Goal: Information Seeking & Learning: Learn about a topic

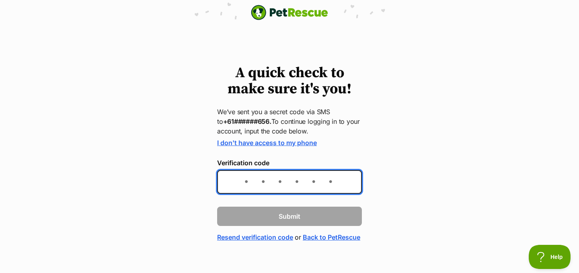
click at [283, 180] on input "Verification code" at bounding box center [289, 182] width 145 height 24
type input "373392"
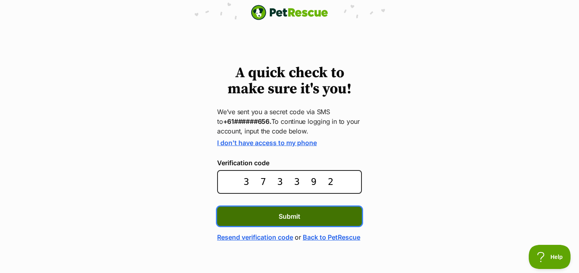
click at [270, 219] on button "Submit" at bounding box center [289, 216] width 145 height 19
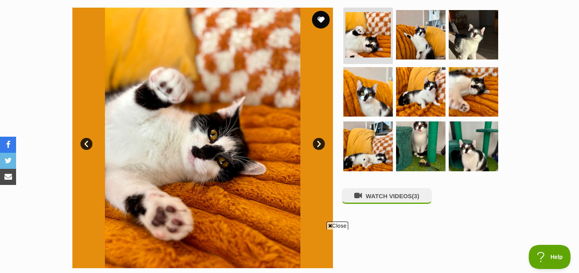
click at [316, 23] on button "favourite" at bounding box center [321, 20] width 18 height 18
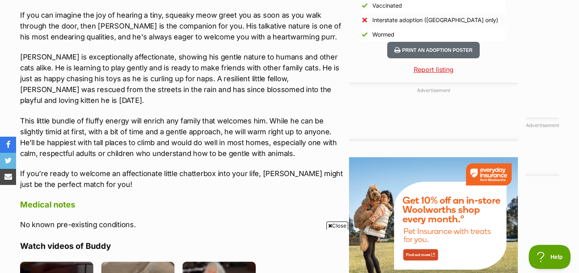
scroll to position [894, 0]
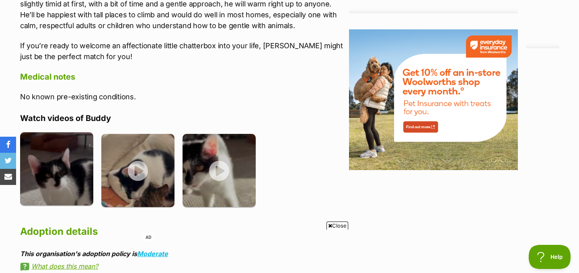
click at [53, 158] on img at bounding box center [56, 168] width 73 height 73
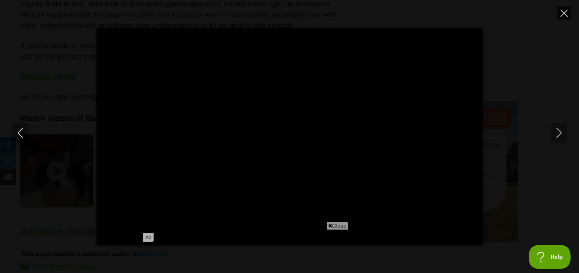
click at [565, 12] on icon "Close" at bounding box center [563, 13] width 7 height 7
type input "75.91"
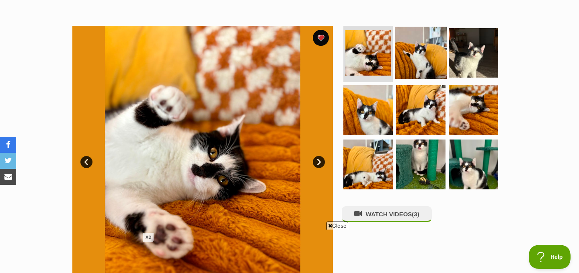
click at [420, 63] on img at bounding box center [421, 53] width 52 height 52
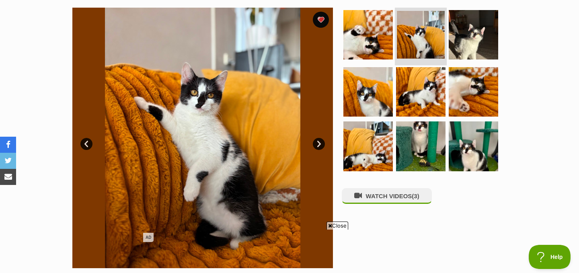
scroll to position [160, 0]
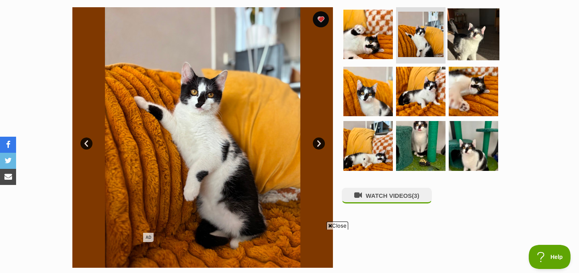
click at [467, 40] on img at bounding box center [473, 34] width 52 height 52
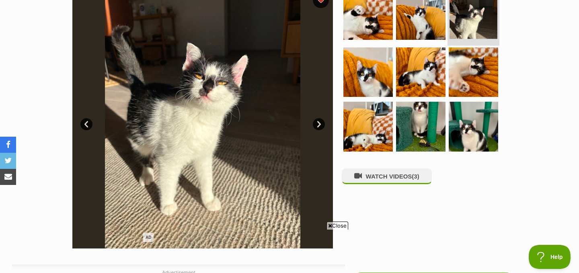
scroll to position [189, 0]
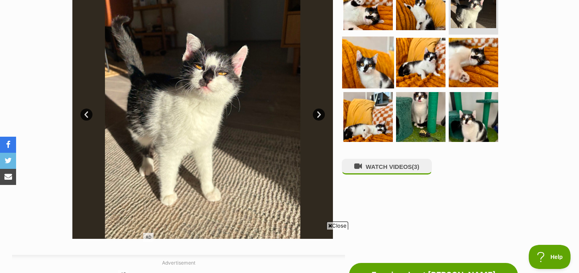
click at [346, 56] on img at bounding box center [368, 62] width 52 height 52
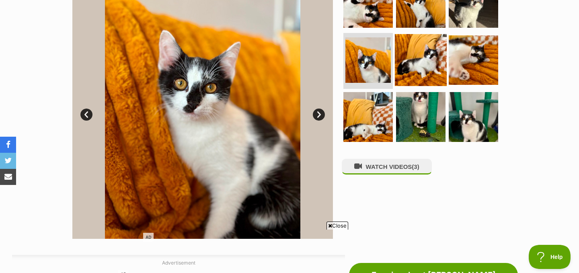
click at [423, 62] on img at bounding box center [421, 60] width 52 height 52
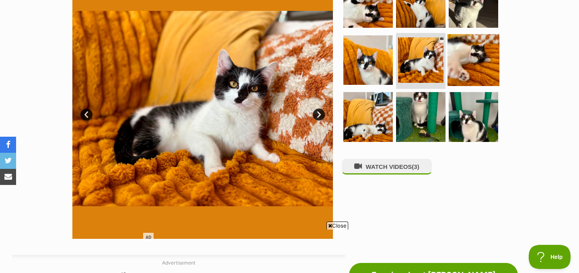
click at [472, 63] on img at bounding box center [473, 60] width 52 height 52
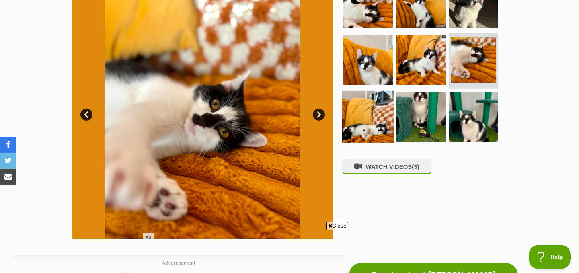
scroll to position [0, 0]
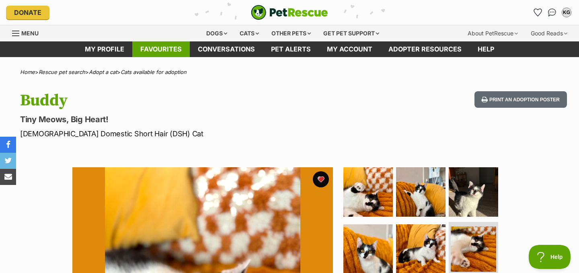
click at [154, 50] on link "Favourites" at bounding box center [160, 49] width 57 height 16
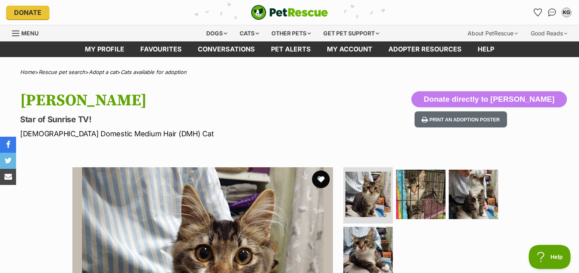
click at [321, 180] on button "favourite" at bounding box center [321, 179] width 18 height 18
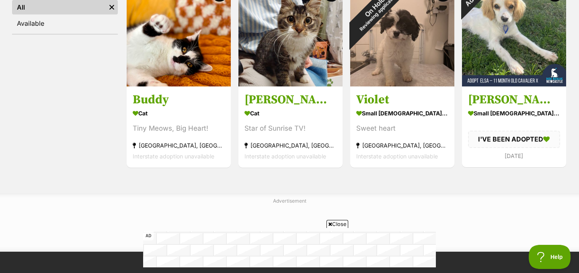
scroll to position [139, 0]
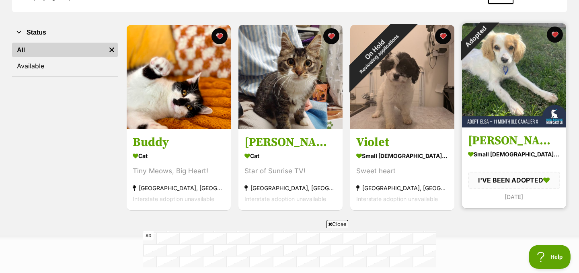
click at [498, 92] on img at bounding box center [514, 75] width 104 height 104
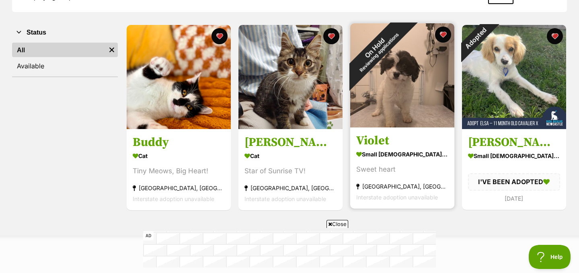
click at [396, 84] on img at bounding box center [402, 75] width 104 height 104
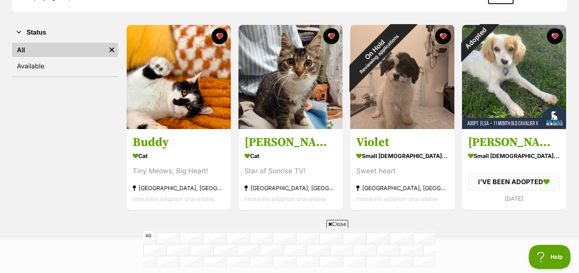
click at [234, 104] on div "Buddy Cat Tiny Meows, Big Heart! Pendle Hill, NSW Interstate adoption unavailab…" at bounding box center [346, 117] width 441 height 187
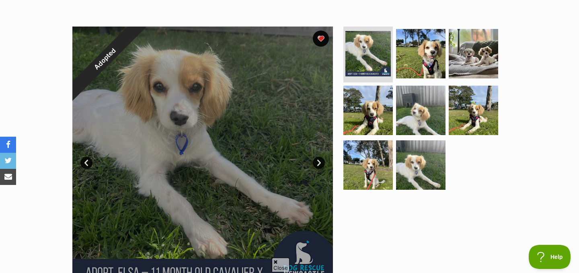
scroll to position [160, 0]
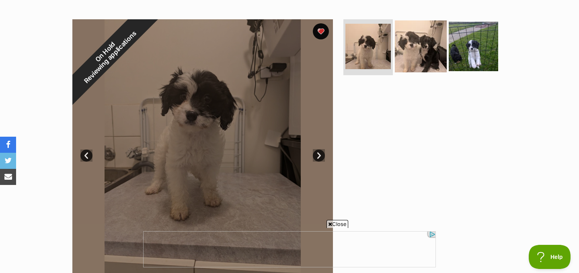
click at [412, 51] on img at bounding box center [421, 46] width 52 height 52
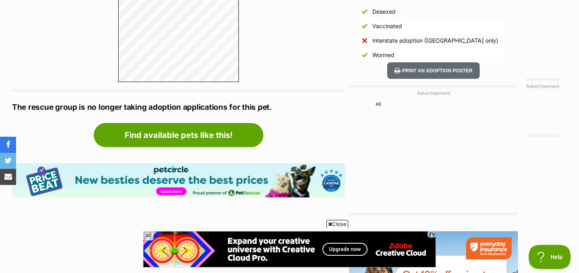
scroll to position [620, 0]
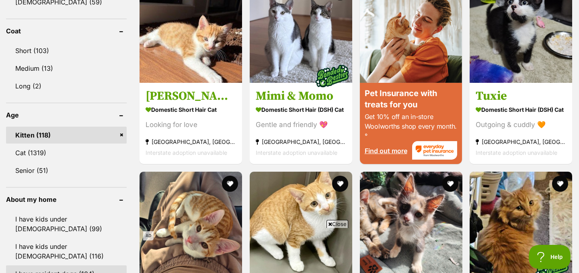
scroll to position [733, 0]
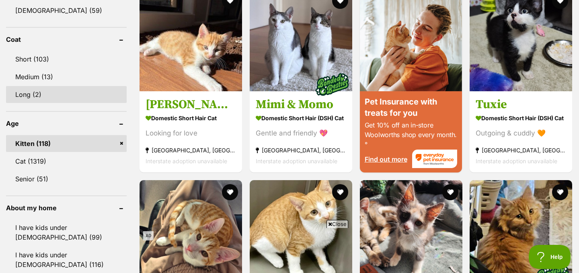
click at [65, 93] on link "Long (2)" at bounding box center [66, 94] width 121 height 17
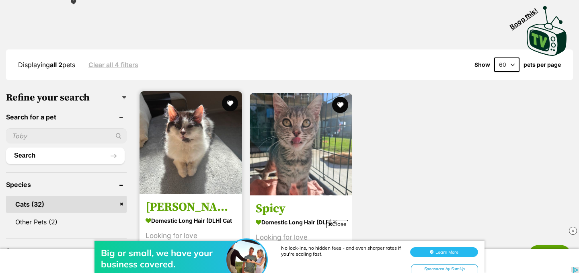
click at [190, 134] on img at bounding box center [190, 142] width 102 height 102
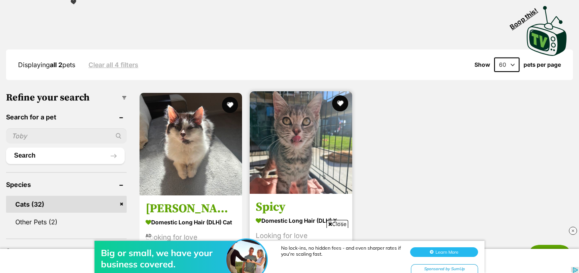
click at [286, 141] on img at bounding box center [301, 142] width 102 height 102
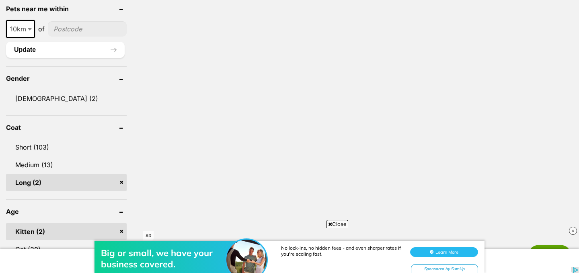
scroll to position [547, 0]
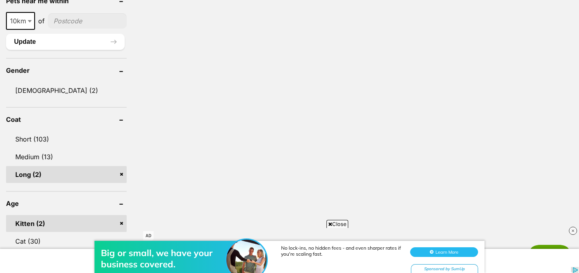
click at [122, 176] on link "Long (2)" at bounding box center [66, 174] width 121 height 17
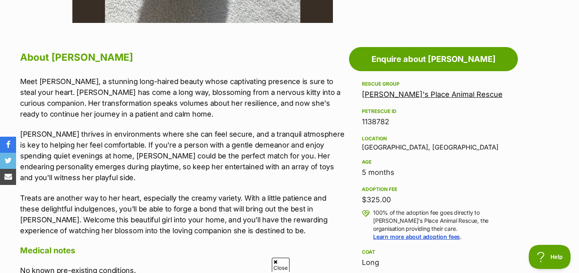
scroll to position [413, 0]
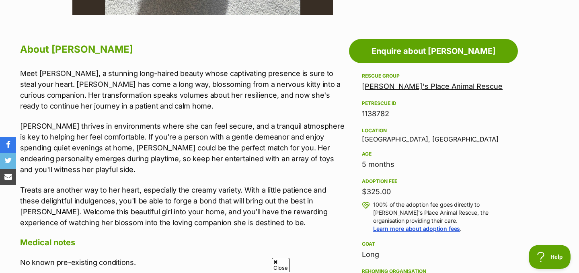
click at [220, 134] on p "Dasha thrives in environments where she can feel secure, and a tranquil atmosph…" at bounding box center [182, 148] width 325 height 54
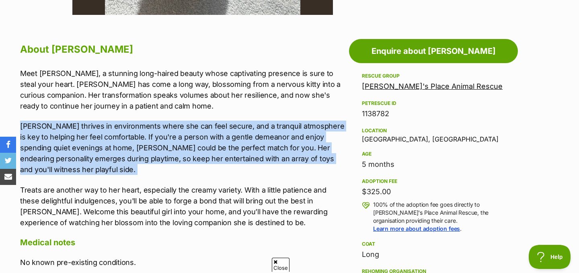
click at [220, 134] on p "Dasha thrives in environments where she can feel secure, and a tranquil atmosph…" at bounding box center [182, 148] width 325 height 54
click at [219, 143] on p "Dasha thrives in environments where she can feel secure, and a tranquil atmosph…" at bounding box center [182, 148] width 325 height 54
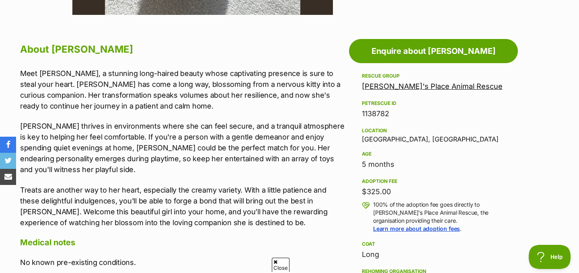
click at [219, 143] on p "Dasha thrives in environments where she can feel secure, and a tranquil atmosph…" at bounding box center [182, 148] width 325 height 54
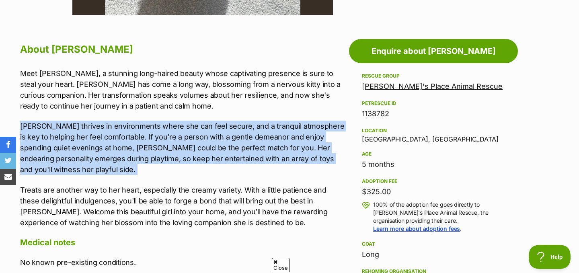
click at [214, 151] on p "Dasha thrives in environments where she can feel secure, and a tranquil atmosph…" at bounding box center [182, 148] width 325 height 54
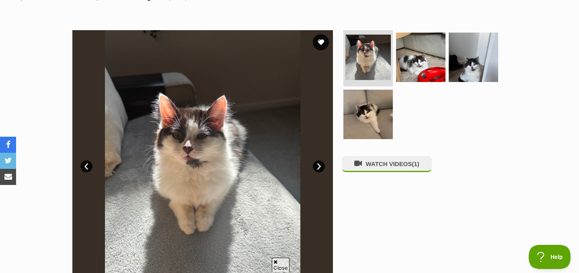
scroll to position [133, 0]
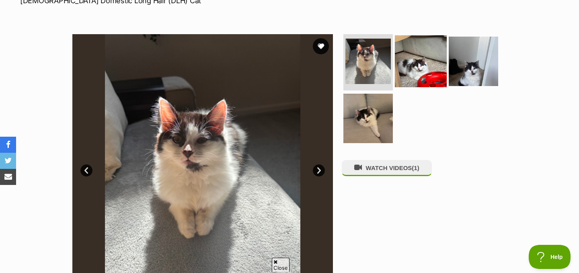
click at [422, 58] on img at bounding box center [421, 61] width 52 height 52
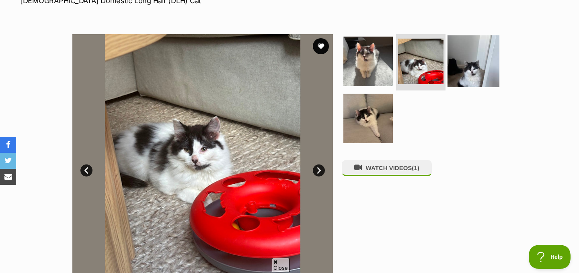
click at [449, 60] on img at bounding box center [473, 61] width 52 height 52
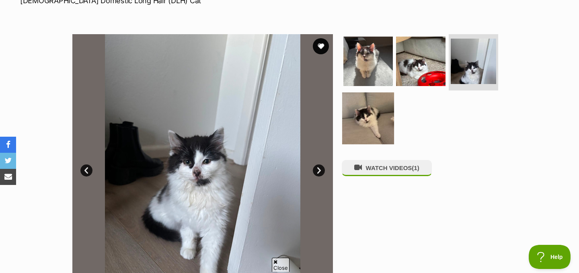
click at [366, 109] on img at bounding box center [368, 118] width 52 height 52
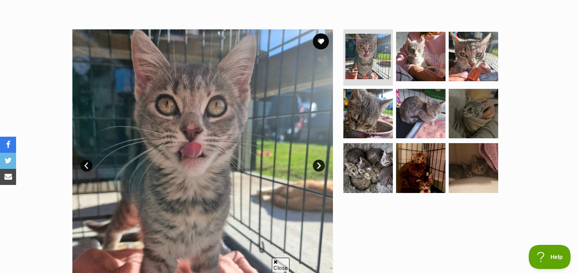
scroll to position [164, 0]
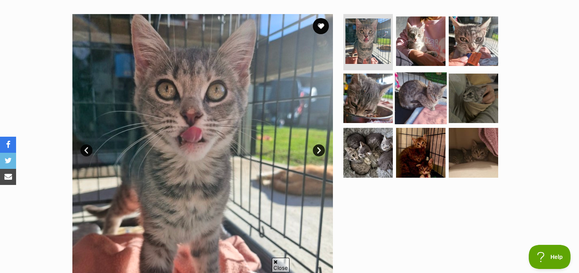
click at [426, 85] on img at bounding box center [421, 98] width 52 height 52
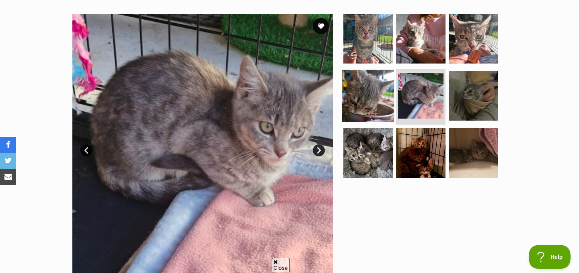
click at [374, 93] on img at bounding box center [368, 96] width 52 height 52
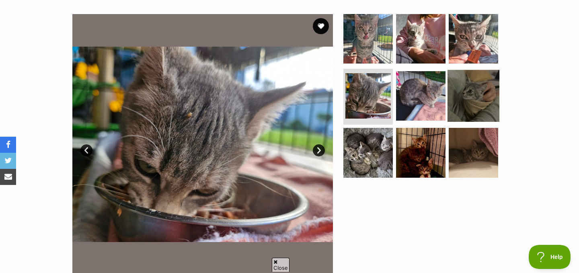
click at [470, 97] on img at bounding box center [473, 96] width 52 height 52
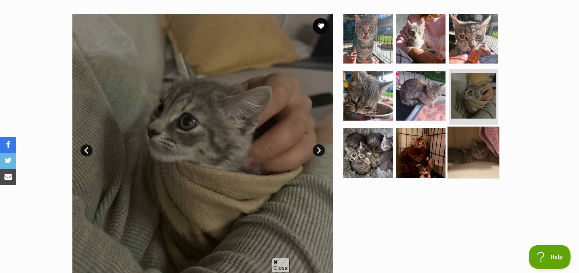
click at [469, 133] on img at bounding box center [473, 153] width 52 height 52
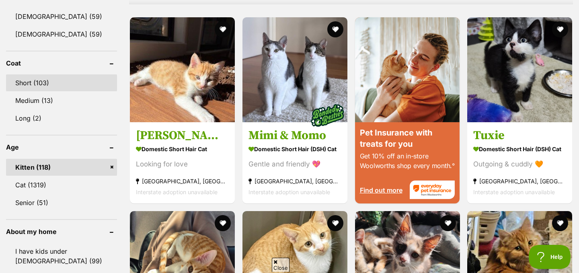
scroll to position [712, 0]
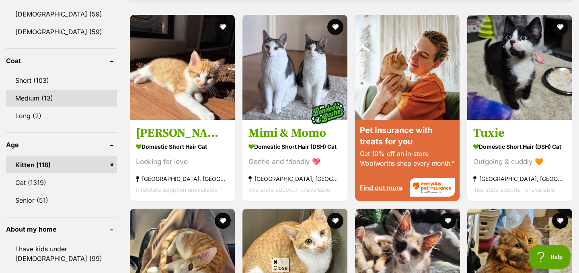
click at [57, 102] on link "Medium (13)" at bounding box center [61, 98] width 111 height 17
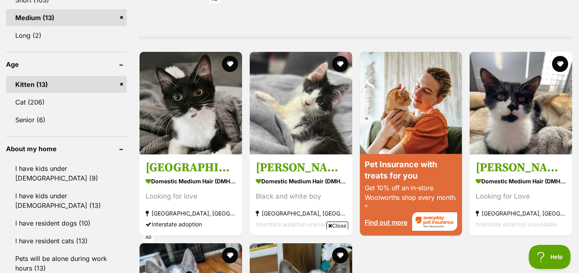
scroll to position [722, 0]
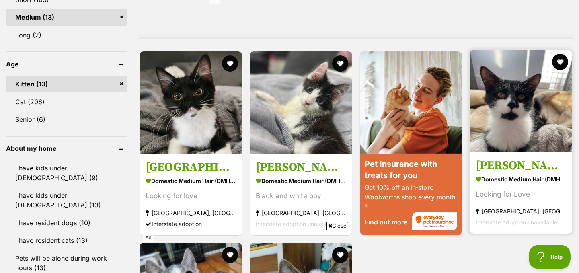
click at [512, 113] on img at bounding box center [520, 101] width 102 height 102
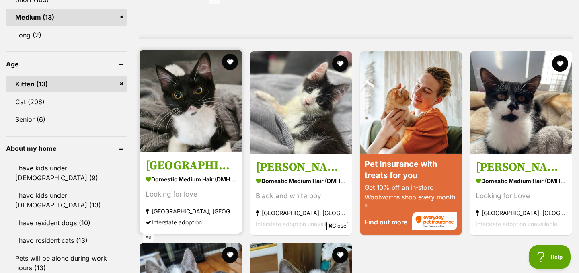
click at [167, 104] on img at bounding box center [190, 101] width 102 height 102
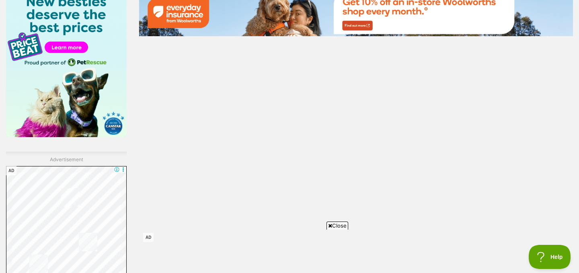
scroll to position [1349, 0]
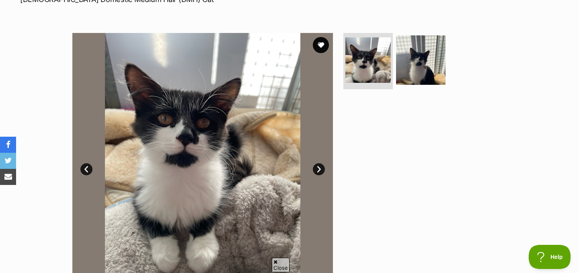
scroll to position [144, 0]
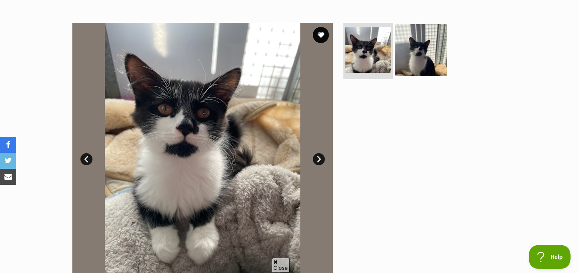
click at [426, 40] on img at bounding box center [421, 50] width 52 height 52
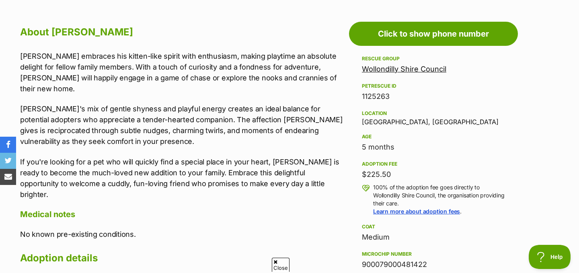
scroll to position [439, 0]
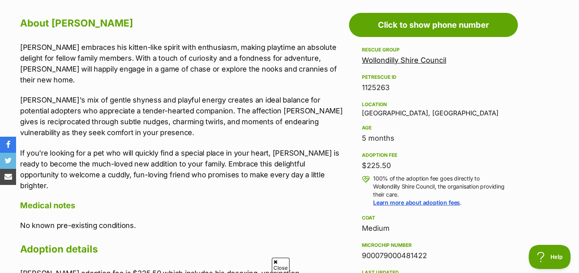
click at [321, 162] on p "If you're looking for a pet who will quickly find a special place in your heart…" at bounding box center [182, 168] width 325 height 43
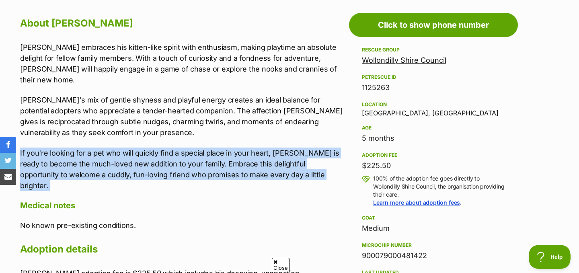
click at [321, 162] on p "If you're looking for a pet who will quickly find a special place in your heart…" at bounding box center [182, 168] width 325 height 43
click at [321, 167] on p "If you're looking for a pet who will quickly find a special place in your heart…" at bounding box center [182, 168] width 325 height 43
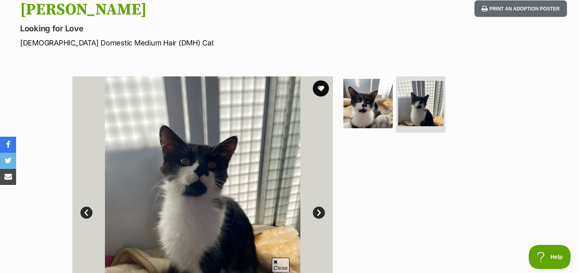
scroll to position [103, 0]
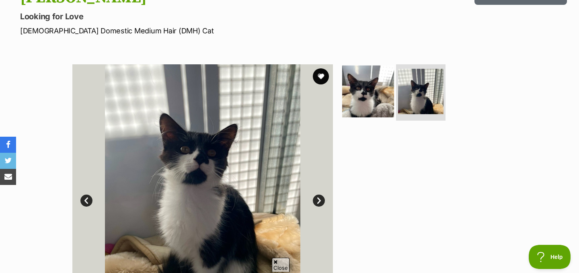
click at [361, 88] on img at bounding box center [368, 92] width 52 height 52
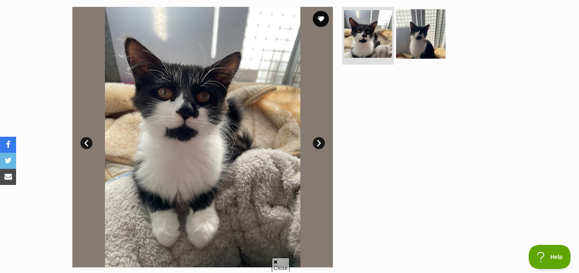
scroll to position [162, 0]
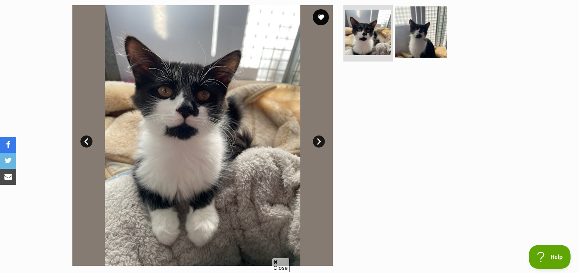
click at [403, 57] on link at bounding box center [421, 55] width 52 height 9
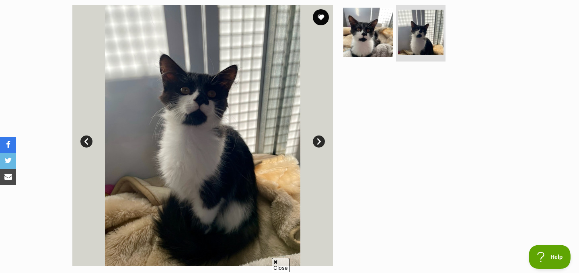
scroll to position [166, 0]
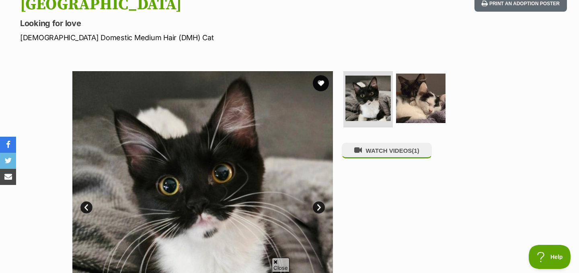
scroll to position [161, 0]
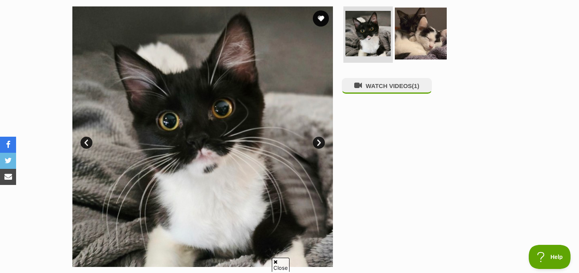
click at [432, 36] on img at bounding box center [421, 34] width 52 height 52
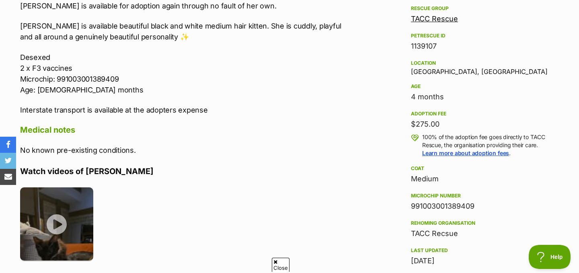
scroll to position [478, 0]
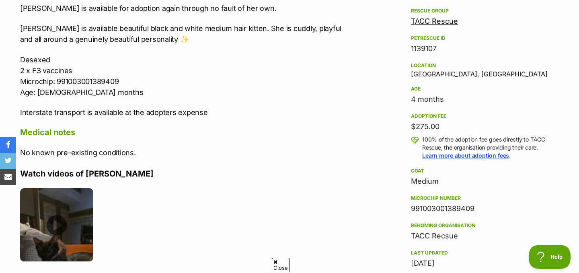
click at [72, 219] on img at bounding box center [56, 224] width 73 height 73
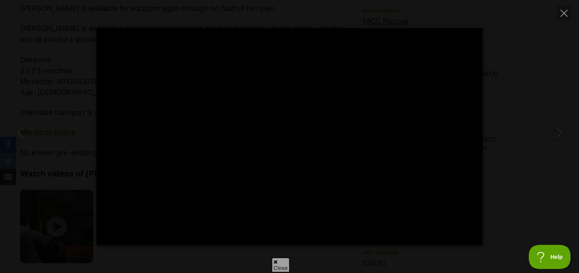
type input "100"
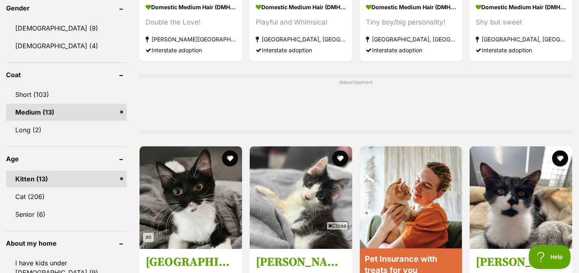
scroll to position [631, 0]
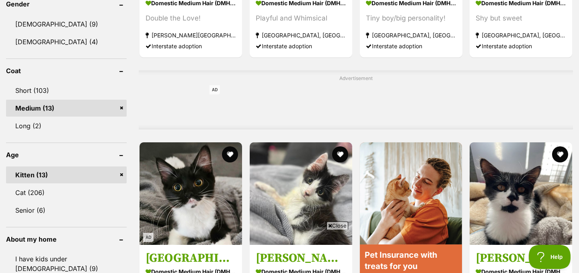
click at [122, 175] on link "Kitten (13)" at bounding box center [66, 174] width 121 height 17
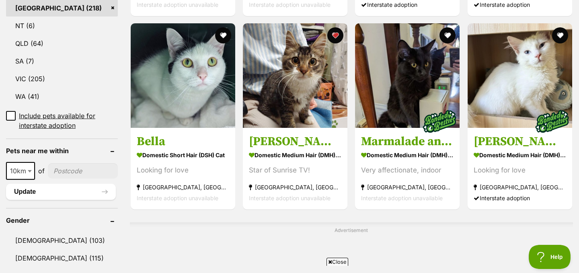
scroll to position [433, 0]
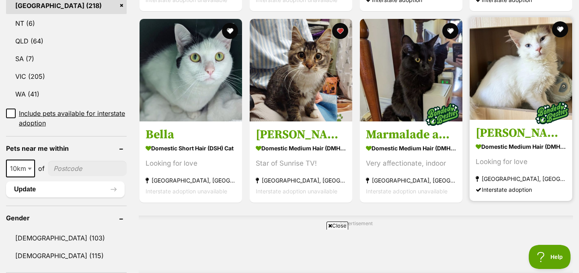
click at [505, 88] on img at bounding box center [520, 68] width 102 height 102
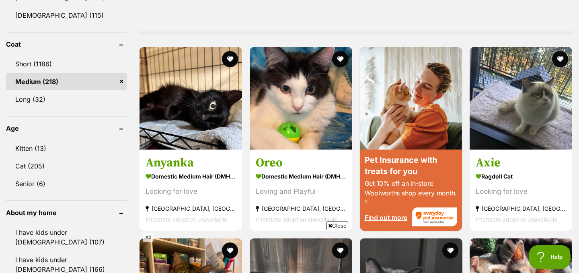
scroll to position [0, 0]
click at [505, 88] on img at bounding box center [520, 98] width 102 height 102
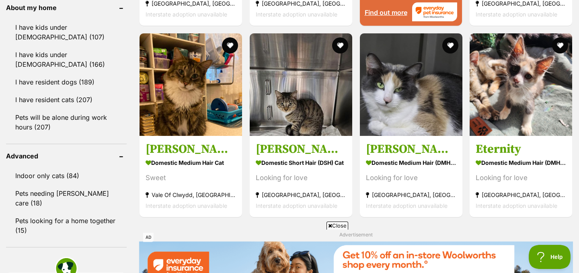
scroll to position [893, 0]
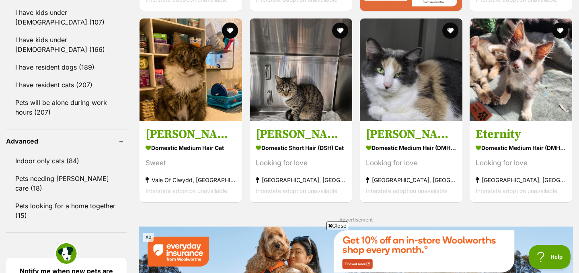
click at [505, 88] on img at bounding box center [520, 69] width 102 height 102
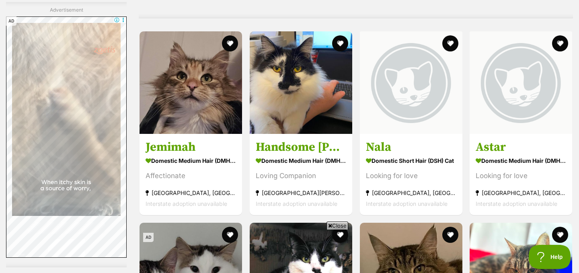
scroll to position [2152, 0]
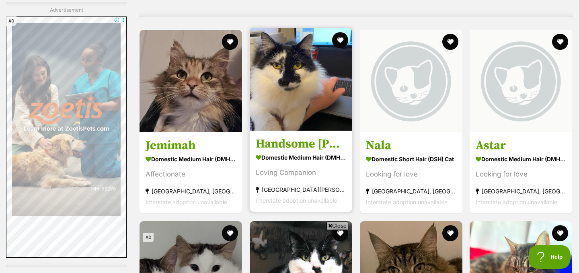
click at [313, 103] on img at bounding box center [301, 79] width 102 height 102
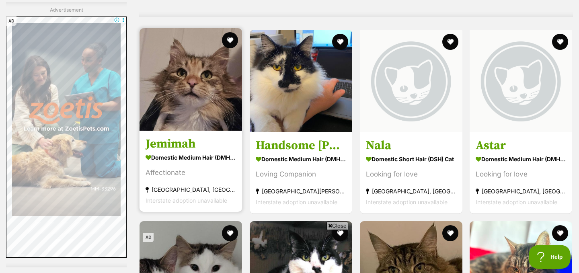
click at [211, 96] on img at bounding box center [190, 79] width 102 height 102
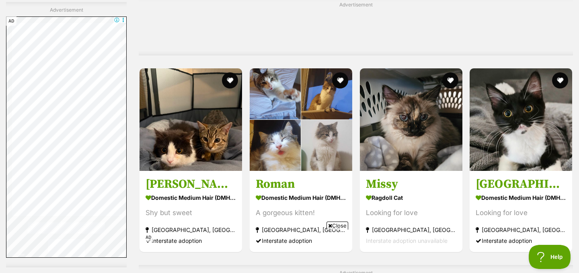
scroll to position [3304, 0]
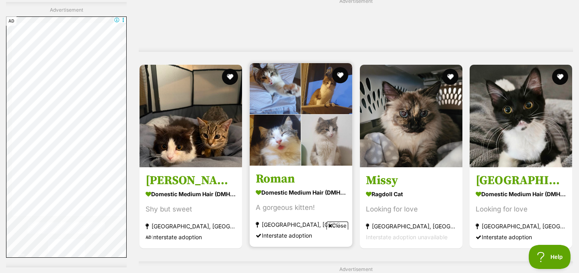
click at [290, 105] on img at bounding box center [301, 114] width 102 height 102
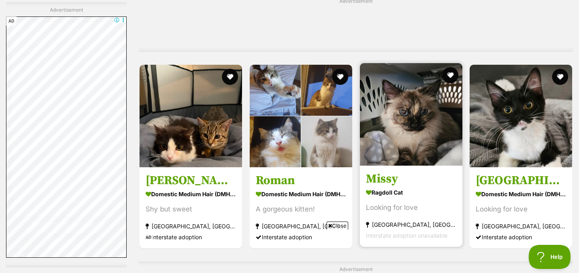
click at [388, 135] on img at bounding box center [411, 114] width 102 height 102
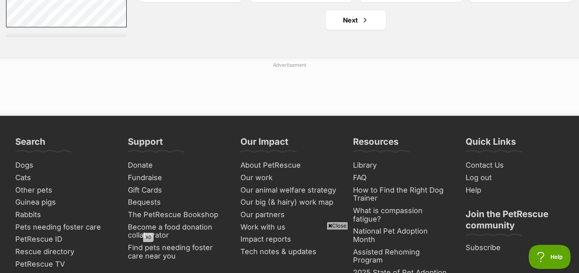
scroll to position [3820, 0]
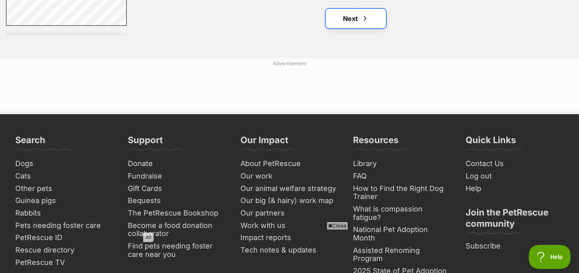
click at [363, 23] on span "Next page" at bounding box center [365, 19] width 8 height 10
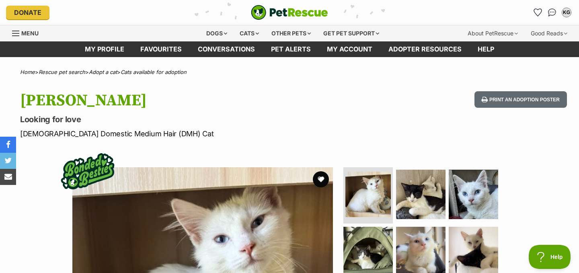
click at [221, 102] on h1 "Sven" at bounding box center [186, 100] width 333 height 18
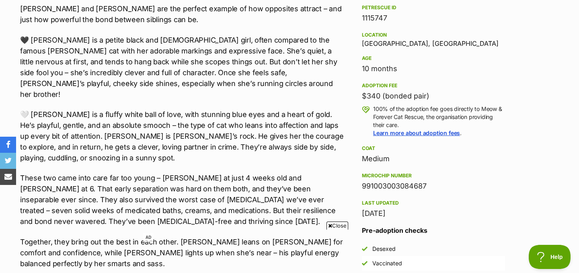
scroll to position [510, 0]
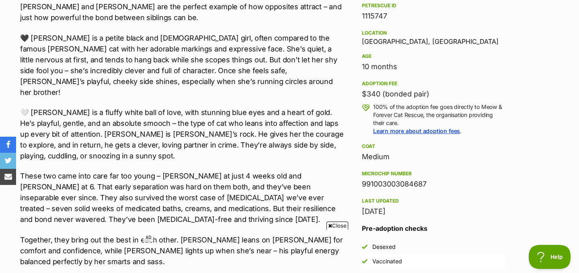
click at [219, 107] on p "🤍 Sven is a fluffy white ball of love, with stunning blue eyes and a heart of g…" at bounding box center [182, 134] width 325 height 54
click at [252, 85] on p "🖤 Dottie is a petite black and white girl, often compared to the famous Felix c…" at bounding box center [182, 65] width 325 height 65
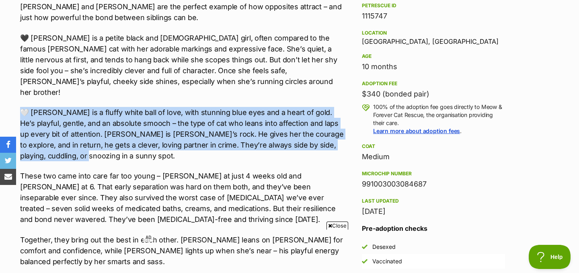
drag, startPoint x: 238, startPoint y: 92, endPoint x: 238, endPoint y: 147, distance: 55.1
click at [238, 147] on div "🐾 Meet Dottie & Sven – The Sweetest Bonded Duo 🐾 Must be adopted together Dotti…" at bounding box center [182, 169] width 325 height 399
click at [238, 147] on p "🤍 Sven is a fluffy white ball of love, with stunning blue eyes and a heart of g…" at bounding box center [182, 134] width 325 height 54
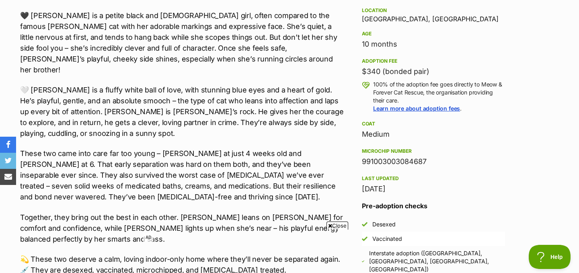
scroll to position [535, 0]
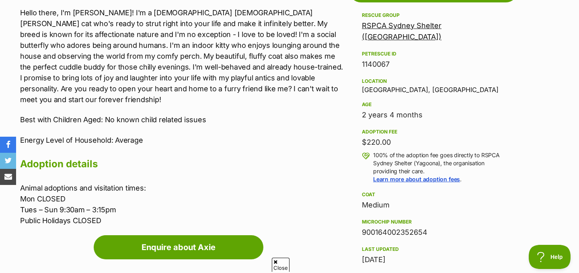
scroll to position [475, 0]
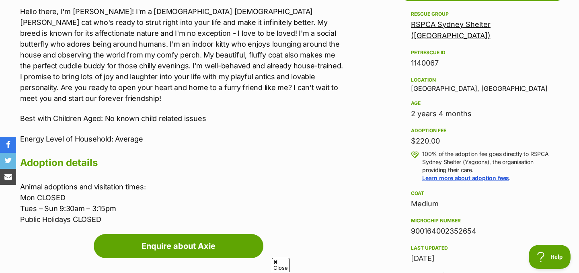
click at [317, 88] on p "Hello there, I'm [PERSON_NAME]! I'm a [DEMOGRAPHIC_DATA] [DEMOGRAPHIC_DATA] [PE…" at bounding box center [182, 55] width 325 height 98
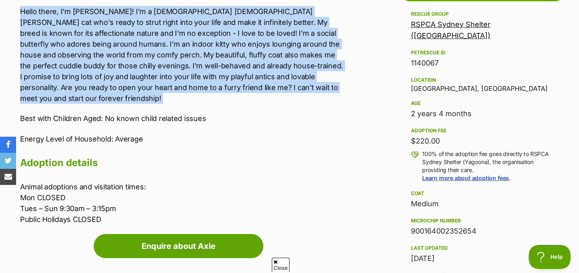
click at [317, 88] on p "Hello there, I'm [PERSON_NAME]! I'm a [DEMOGRAPHIC_DATA] [DEMOGRAPHIC_DATA] [PE…" at bounding box center [182, 55] width 325 height 98
click at [306, 96] on div "Hello there, I'm [PERSON_NAME]! I'm a [DEMOGRAPHIC_DATA] [DEMOGRAPHIC_DATA] [PE…" at bounding box center [182, 75] width 325 height 138
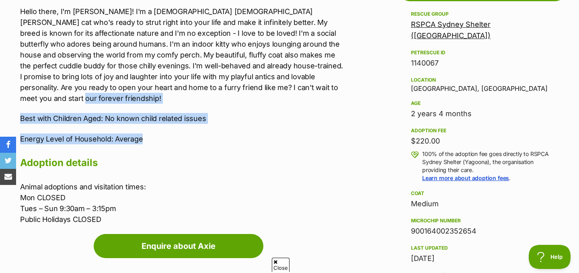
drag, startPoint x: 305, startPoint y: 91, endPoint x: 303, endPoint y: 131, distance: 39.5
click at [303, 131] on div "Hello there, I'm [PERSON_NAME]! I'm a [DEMOGRAPHIC_DATA] [DEMOGRAPHIC_DATA] [PE…" at bounding box center [182, 75] width 325 height 138
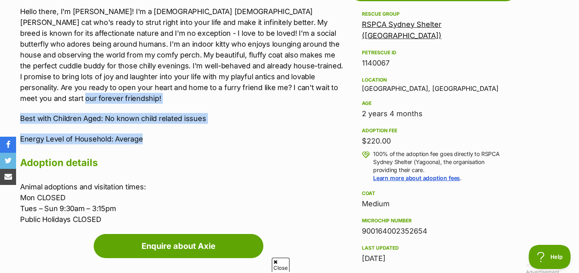
click at [303, 133] on p "Energy Level of Household: Average" at bounding box center [182, 138] width 325 height 11
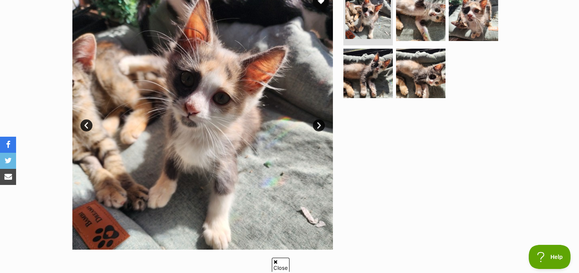
scroll to position [142, 0]
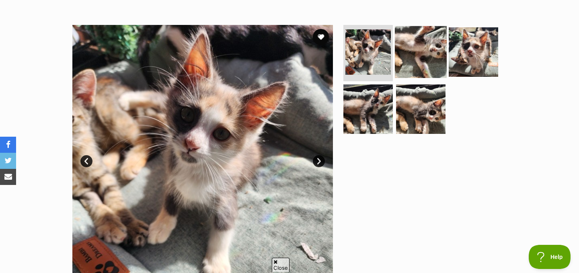
click at [433, 52] on img at bounding box center [421, 52] width 52 height 52
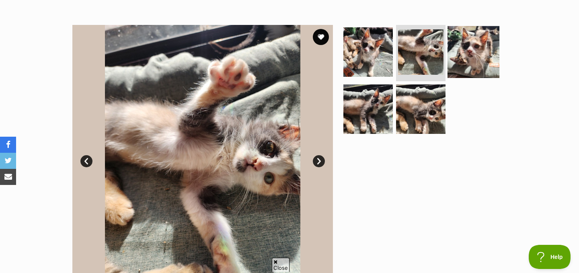
click at [484, 52] on img at bounding box center [473, 52] width 52 height 52
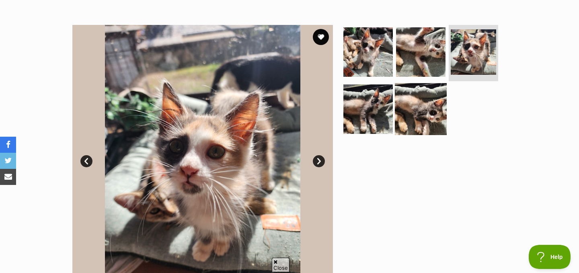
click at [418, 109] on img at bounding box center [421, 109] width 52 height 52
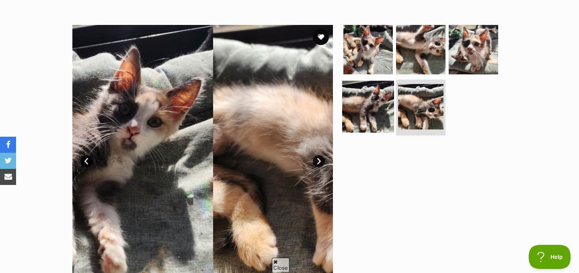
click at [382, 109] on img at bounding box center [368, 106] width 52 height 52
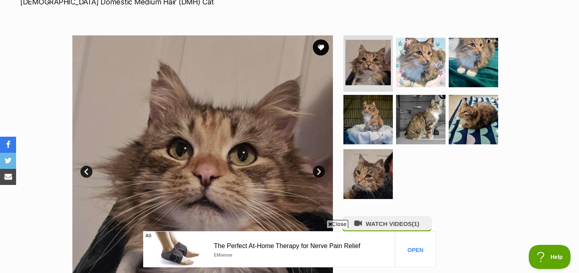
scroll to position [139, 0]
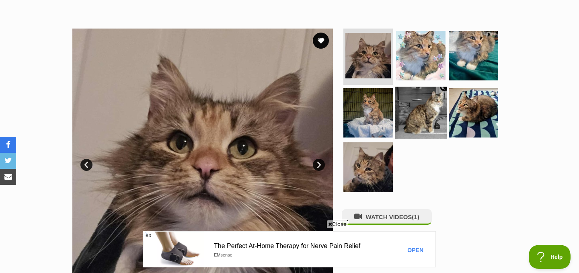
click at [409, 113] on img at bounding box center [421, 112] width 52 height 52
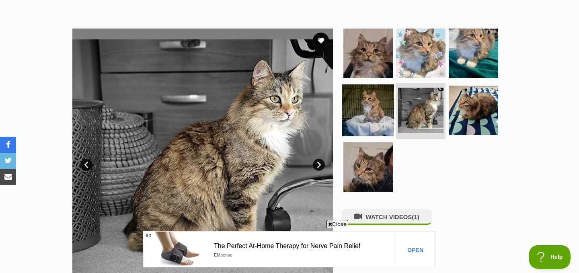
click at [373, 114] on img at bounding box center [368, 110] width 52 height 52
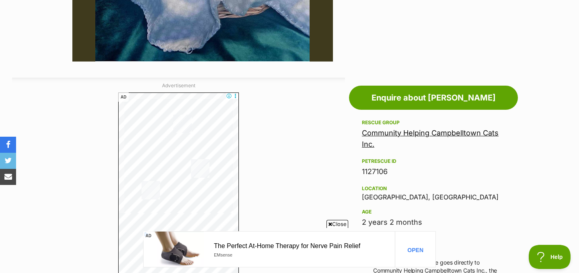
scroll to position [367, 0]
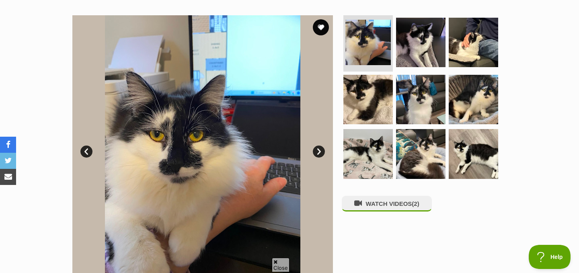
scroll to position [161, 0]
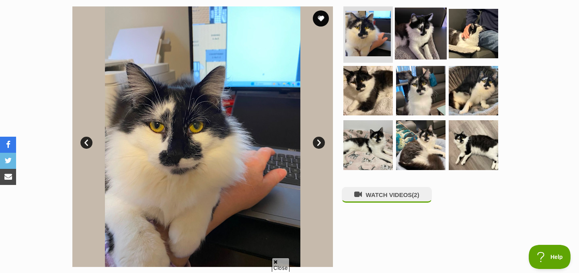
click at [424, 39] on img at bounding box center [421, 34] width 52 height 52
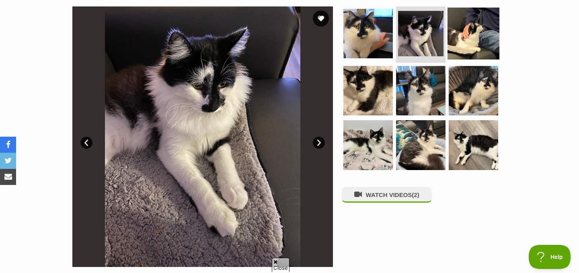
click at [460, 35] on img at bounding box center [473, 34] width 52 height 52
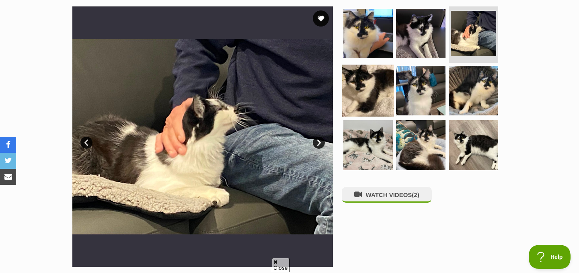
click at [360, 74] on img at bounding box center [368, 90] width 52 height 52
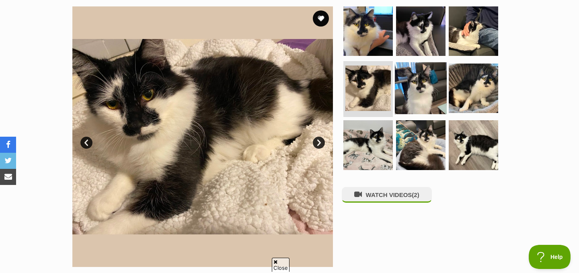
scroll to position [0, 0]
click at [410, 84] on img at bounding box center [421, 88] width 52 height 52
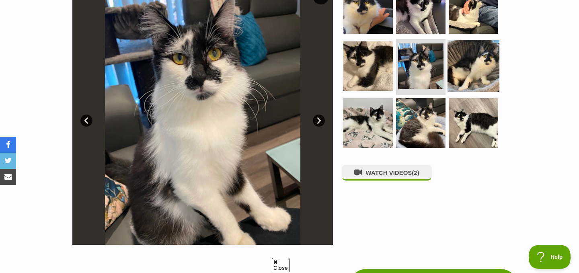
scroll to position [184, 0]
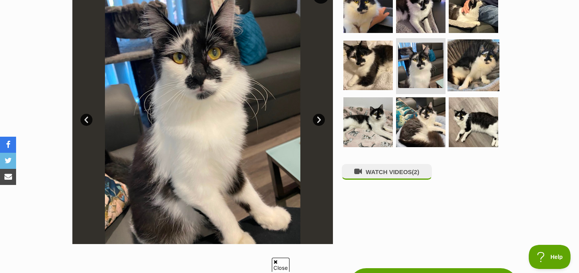
click at [481, 69] on img at bounding box center [473, 65] width 52 height 52
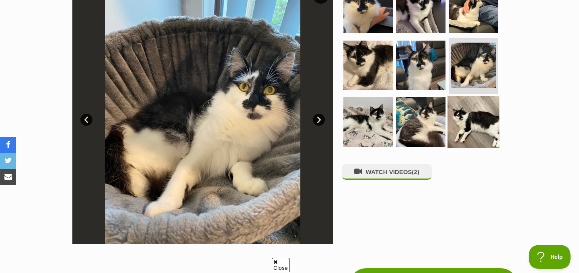
click at [475, 109] on img at bounding box center [473, 122] width 52 height 52
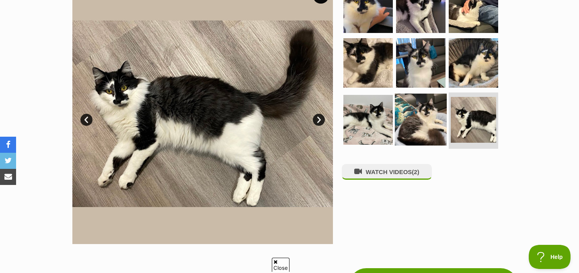
click at [407, 107] on img at bounding box center [421, 120] width 52 height 52
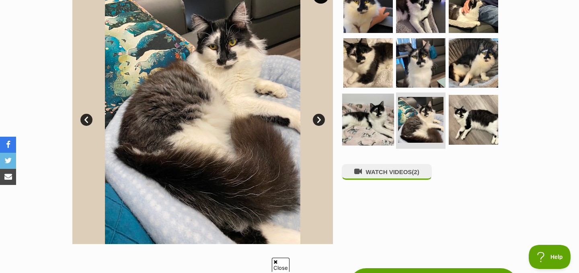
click at [373, 111] on img at bounding box center [368, 120] width 52 height 52
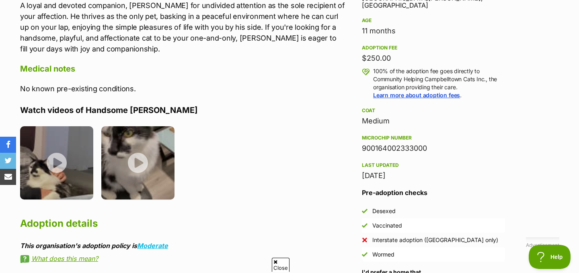
scroll to position [576, 0]
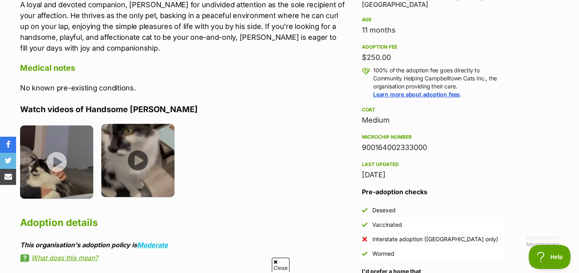
click at [116, 174] on img at bounding box center [137, 160] width 73 height 73
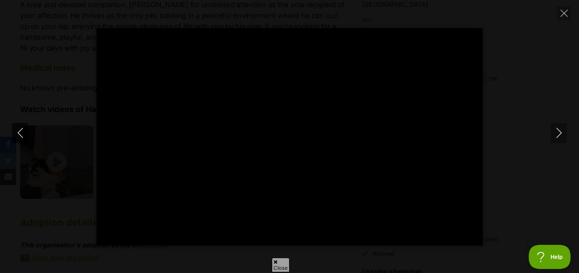
click at [23, 131] on icon "Previous" at bounding box center [20, 133] width 10 height 10
type input "11.77"
click at [563, 20] on div "Pause Play % buffered 00:00 -00:23 Unmute Mute Disable captions Enable captions…" at bounding box center [289, 136] width 579 height 273
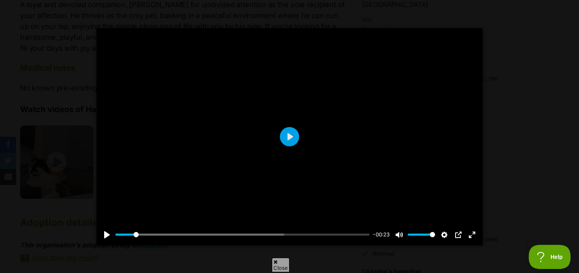
type input "7.33"
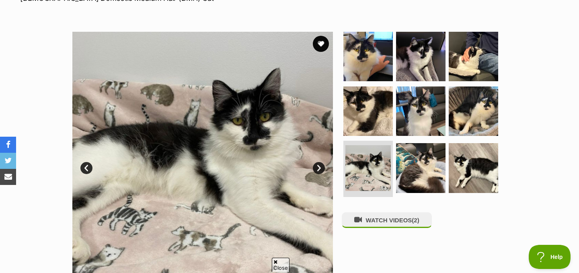
scroll to position [144, 0]
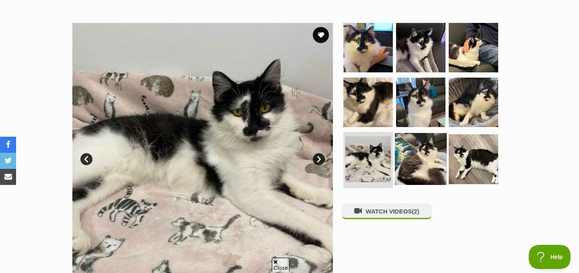
click at [415, 148] on img at bounding box center [421, 159] width 52 height 52
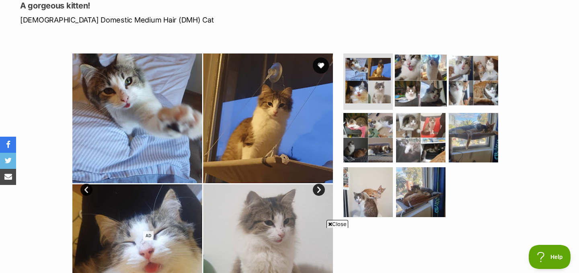
scroll to position [129, 0]
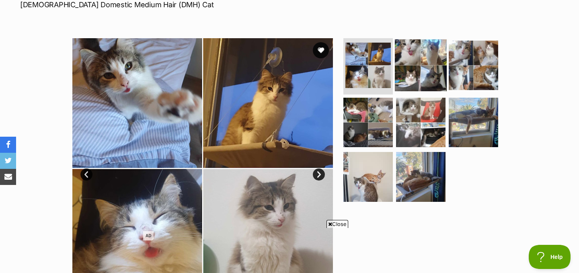
click at [420, 72] on img at bounding box center [421, 65] width 52 height 52
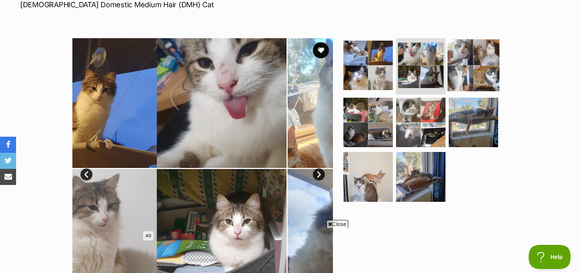
scroll to position [0, 0]
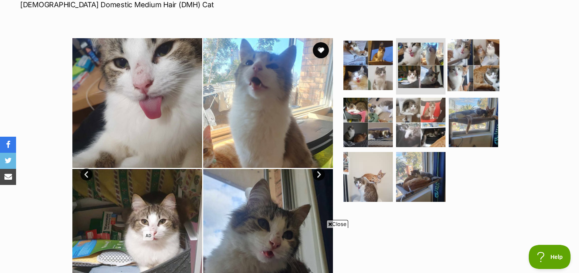
click at [466, 73] on img at bounding box center [473, 65] width 52 height 52
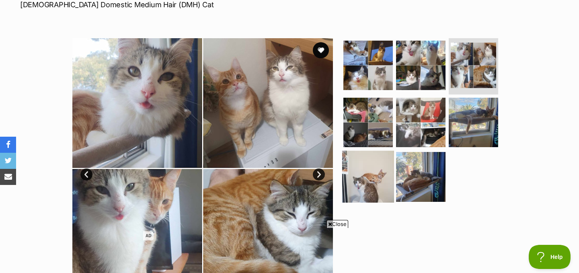
click at [368, 188] on img at bounding box center [368, 177] width 52 height 52
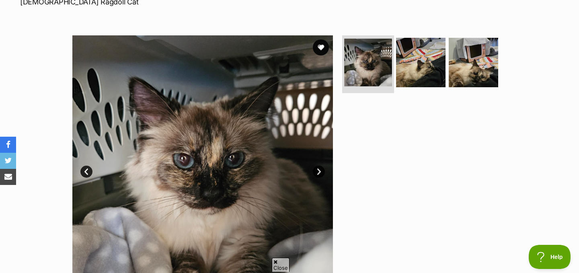
scroll to position [143, 0]
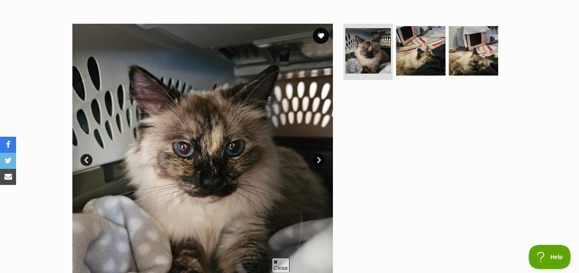
click at [417, 80] on ul at bounding box center [424, 53] width 165 height 59
click at [417, 76] on link at bounding box center [421, 74] width 52 height 9
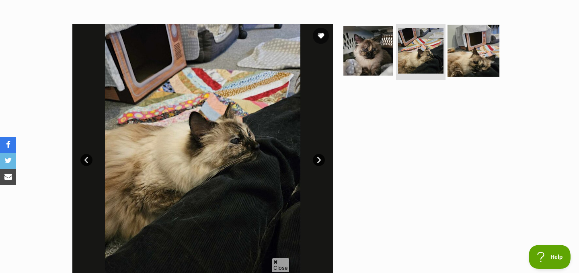
click at [469, 67] on img at bounding box center [473, 51] width 52 height 52
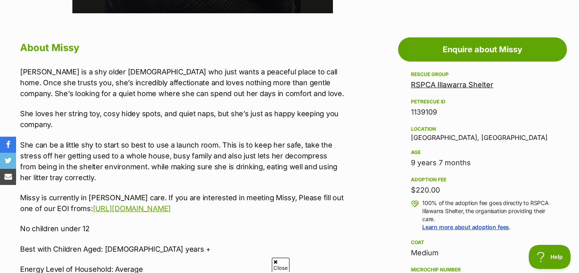
scroll to position [429, 0]
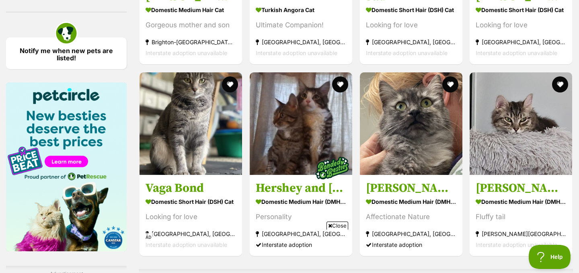
scroll to position [1126, 0]
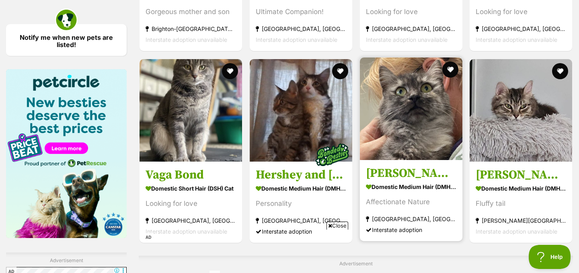
click at [406, 98] on img at bounding box center [411, 108] width 102 height 102
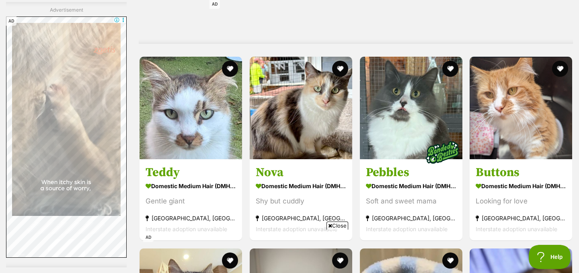
scroll to position [1683, 0]
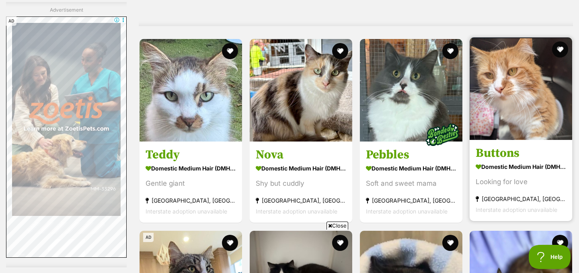
click at [528, 101] on img at bounding box center [520, 88] width 102 height 102
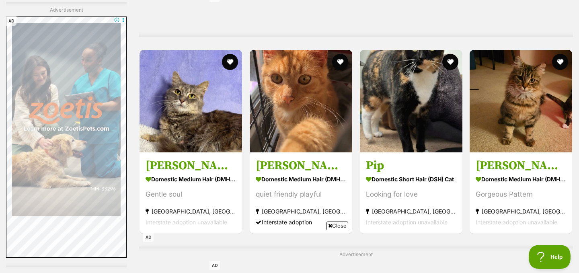
scroll to position [2139, 0]
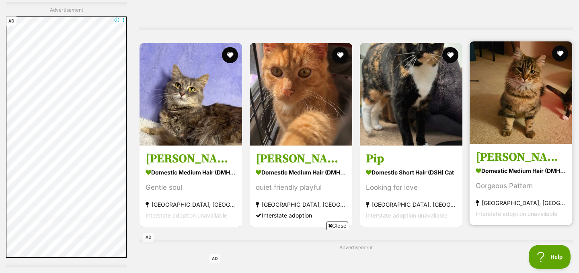
click at [528, 101] on img at bounding box center [520, 92] width 102 height 102
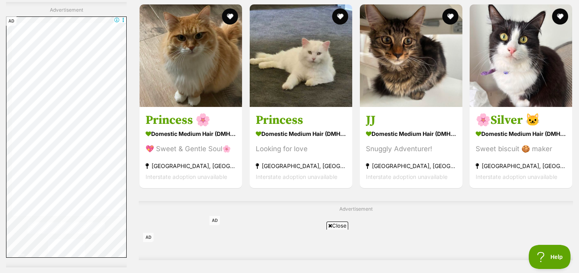
scroll to position [2636, 0]
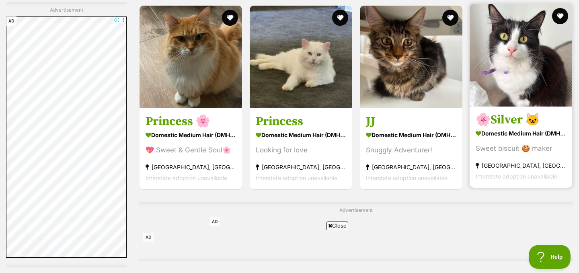
click at [527, 92] on img at bounding box center [520, 55] width 102 height 102
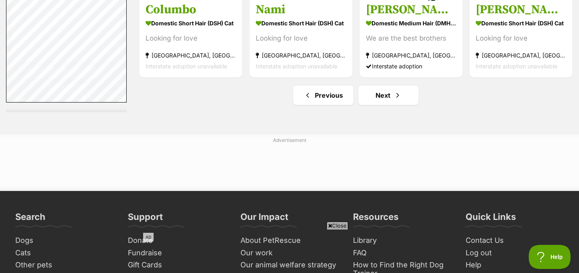
scroll to position [3738, 0]
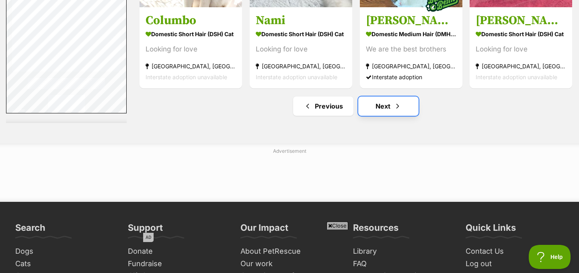
click at [390, 103] on link "Next" at bounding box center [388, 105] width 60 height 19
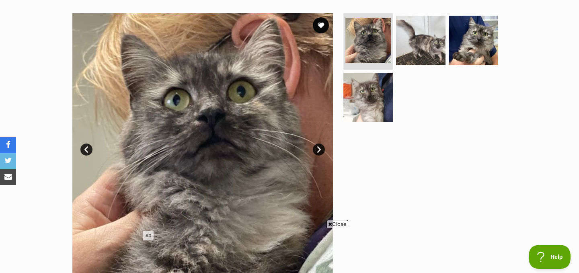
scroll to position [169, 0]
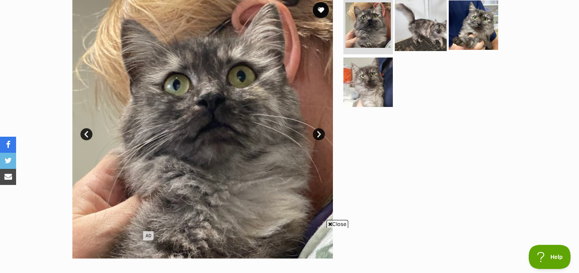
click at [420, 27] on img at bounding box center [421, 25] width 52 height 52
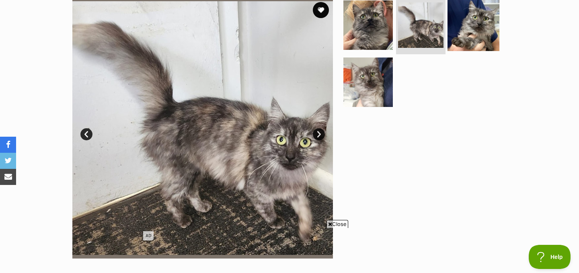
click at [467, 35] on img at bounding box center [473, 25] width 52 height 52
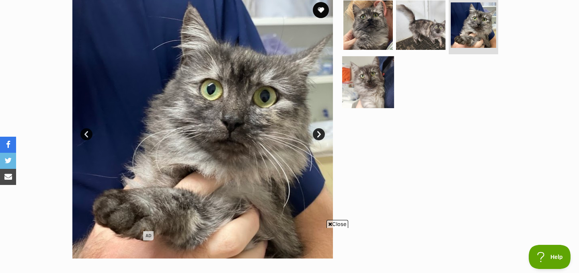
click at [362, 92] on img at bounding box center [368, 82] width 52 height 52
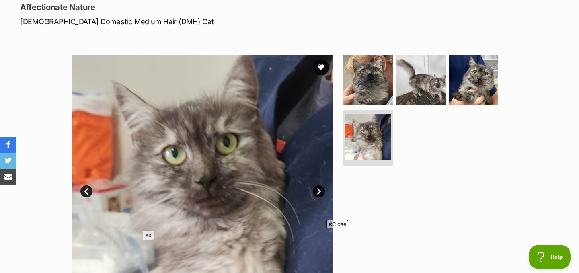
scroll to position [21, 0]
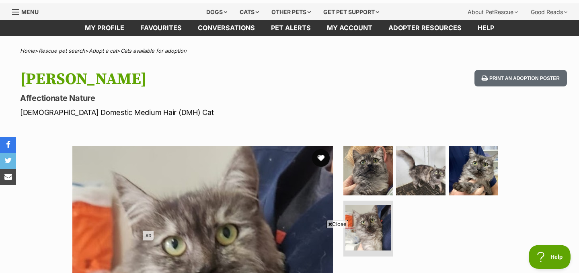
click at [318, 155] on button "favourite" at bounding box center [321, 158] width 18 height 18
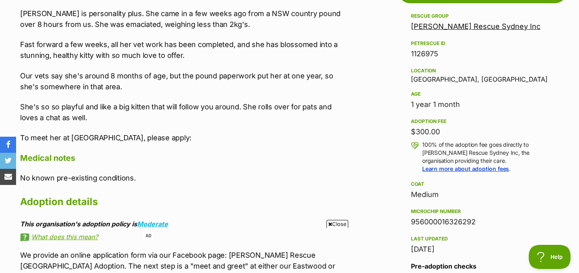
scroll to position [477, 0]
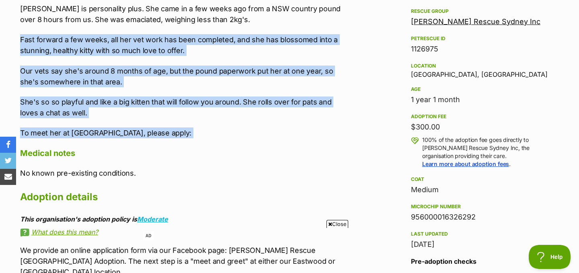
drag, startPoint x: 280, startPoint y: 28, endPoint x: 289, endPoint y: 143, distance: 115.3
click at [289, 143] on div "About [PERSON_NAME] [PERSON_NAME] is personality plus. She came in a few weeks …" at bounding box center [182, 137] width 325 height 323
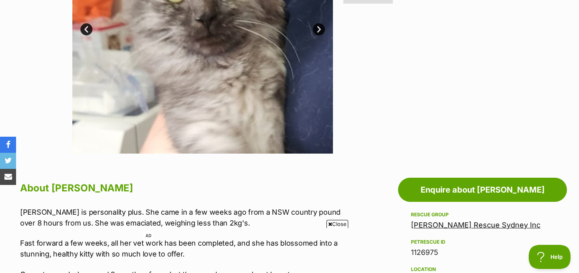
scroll to position [111, 0]
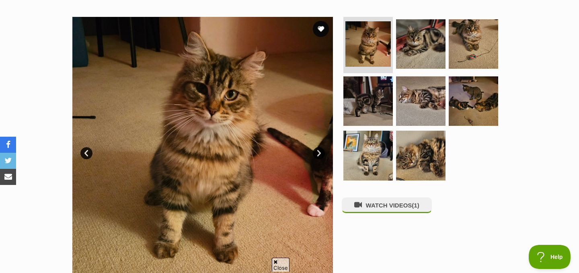
scroll to position [157, 0]
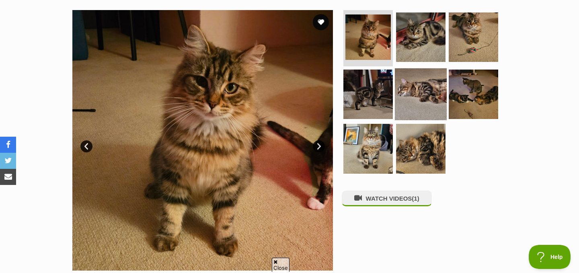
click at [409, 88] on img at bounding box center [421, 94] width 52 height 52
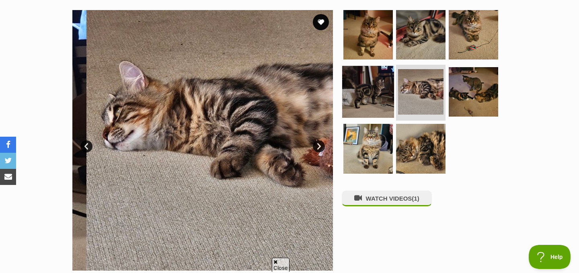
click at [370, 96] on img at bounding box center [368, 92] width 52 height 52
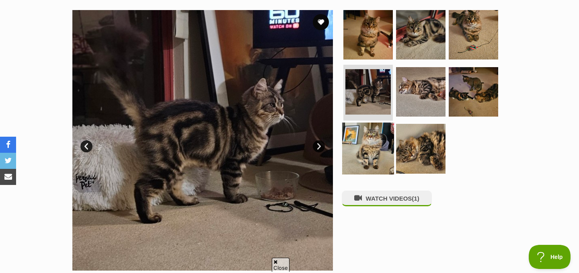
click at [370, 146] on img at bounding box center [368, 149] width 52 height 52
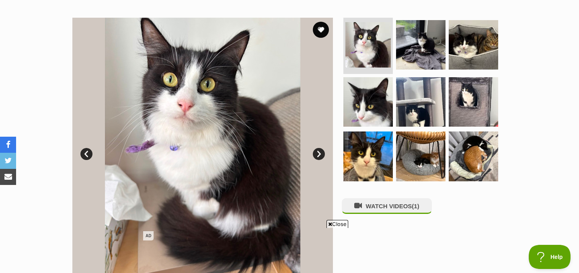
scroll to position [161, 0]
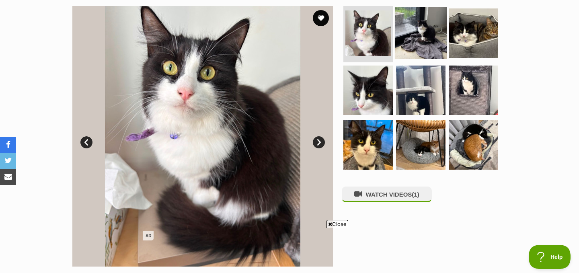
click at [426, 33] on img at bounding box center [421, 33] width 52 height 52
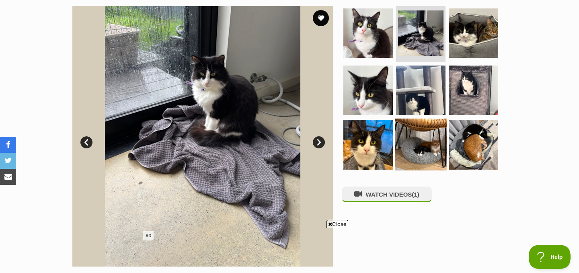
scroll to position [0, 0]
click at [402, 147] on img at bounding box center [421, 145] width 52 height 52
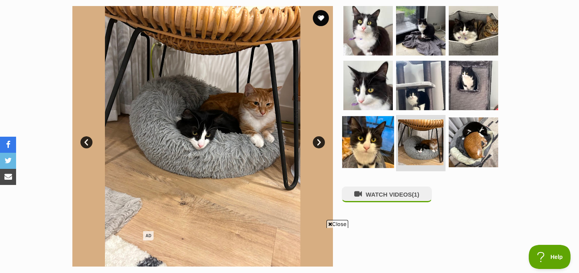
click at [362, 149] on img at bounding box center [368, 142] width 52 height 52
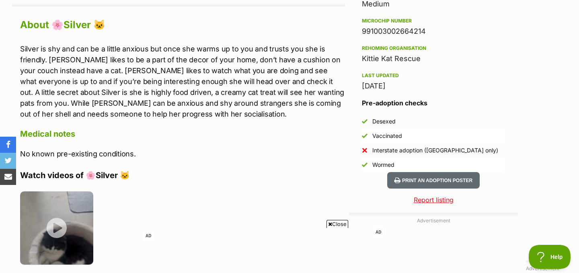
scroll to position [705, 0]
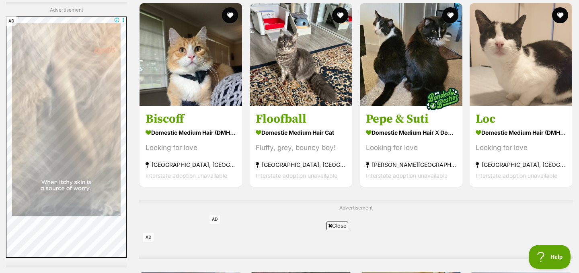
scroll to position [2683, 0]
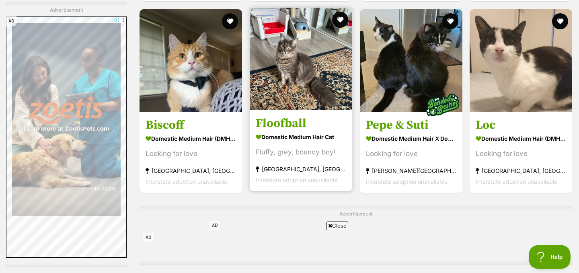
click at [295, 73] on img at bounding box center [301, 59] width 102 height 102
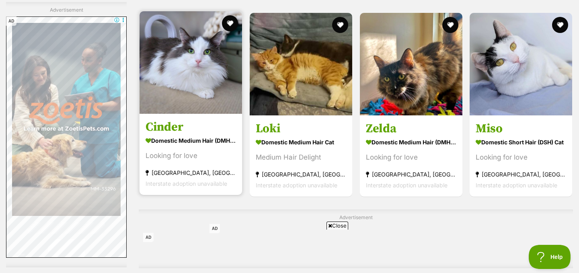
click at [209, 73] on img at bounding box center [190, 62] width 102 height 102
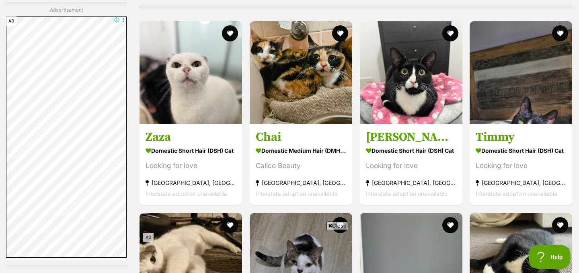
click at [209, 73] on img at bounding box center [190, 72] width 102 height 102
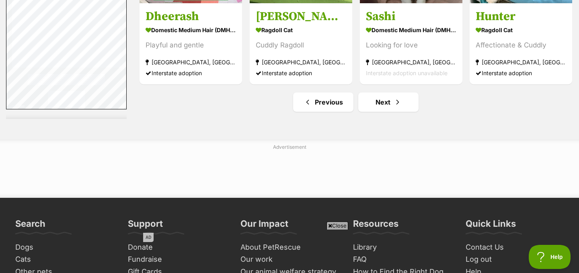
scroll to position [3787, 0]
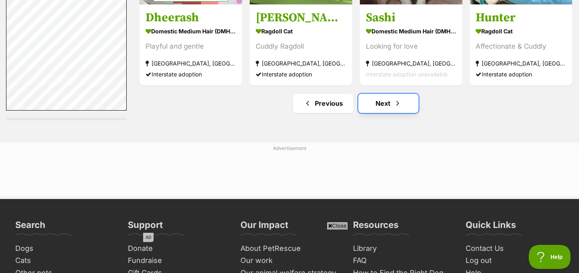
click at [392, 100] on link "Next" at bounding box center [388, 103] width 60 height 19
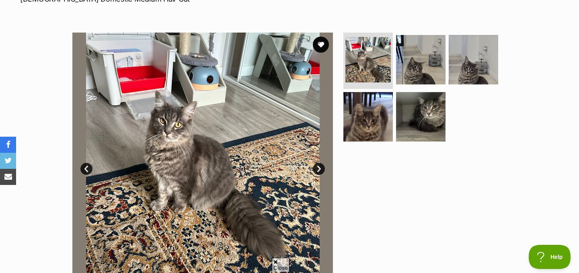
scroll to position [143, 0]
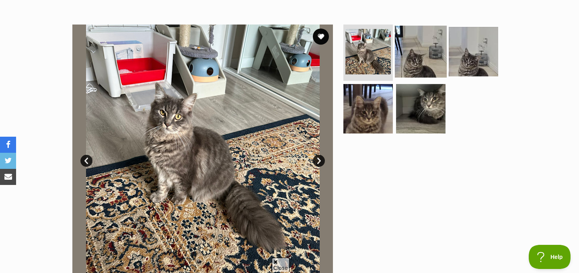
click at [431, 63] on img at bounding box center [421, 52] width 52 height 52
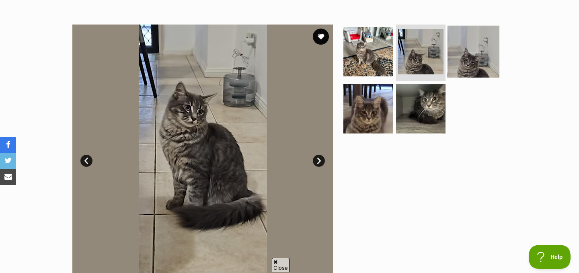
click at [471, 66] on img at bounding box center [473, 52] width 52 height 52
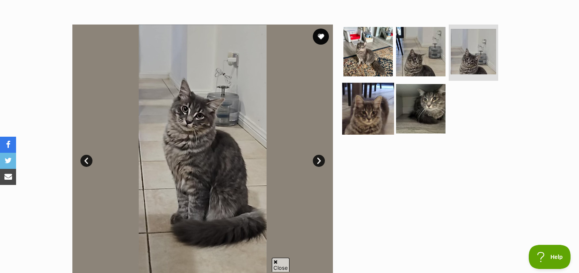
click at [370, 117] on img at bounding box center [368, 108] width 52 height 52
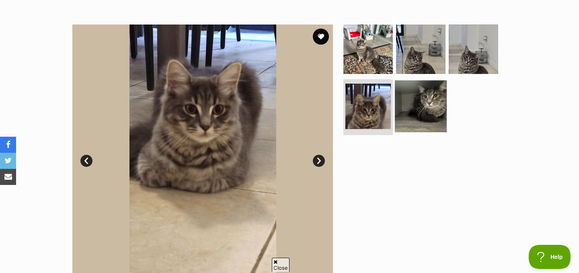
click at [412, 113] on img at bounding box center [421, 106] width 52 height 52
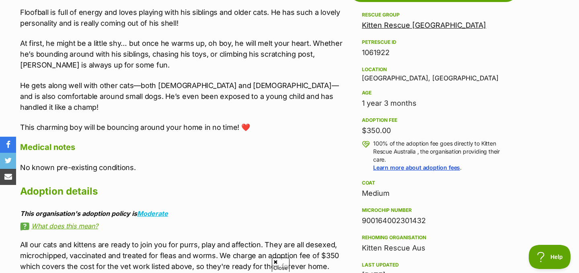
scroll to position [475, 0]
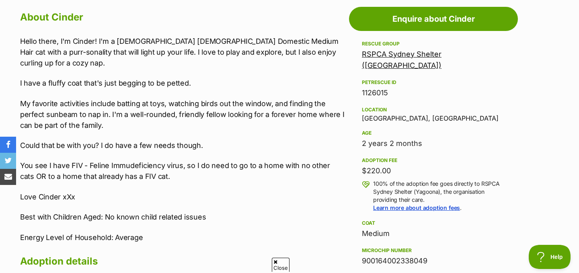
scroll to position [443, 0]
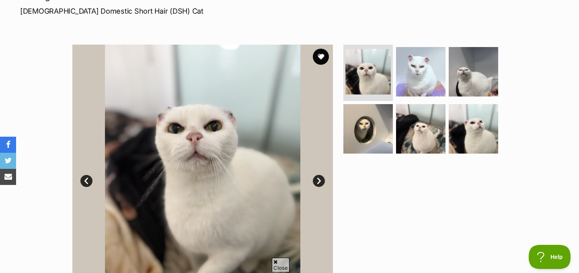
scroll to position [127, 0]
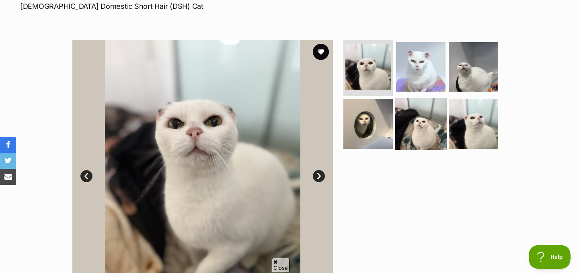
click at [409, 114] on img at bounding box center [421, 124] width 52 height 52
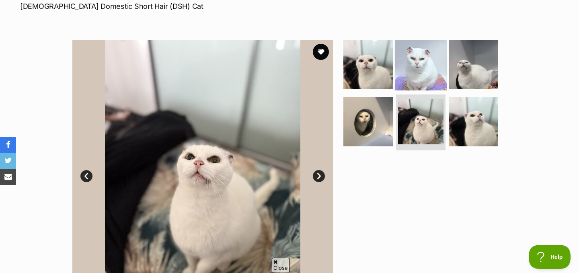
click at [416, 68] on img at bounding box center [421, 65] width 52 height 52
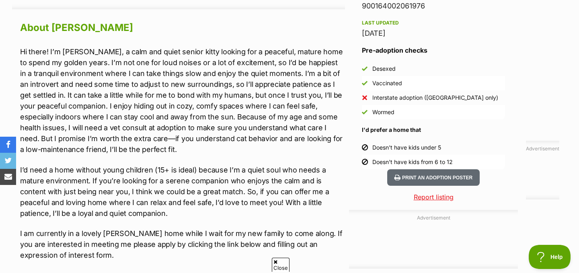
scroll to position [718, 0]
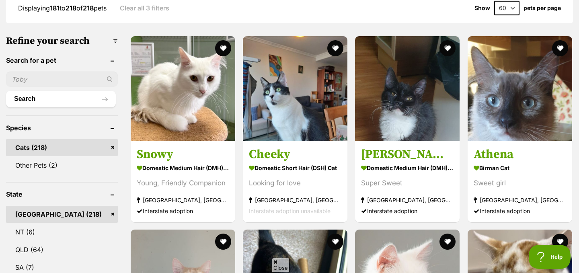
scroll to position [229, 0]
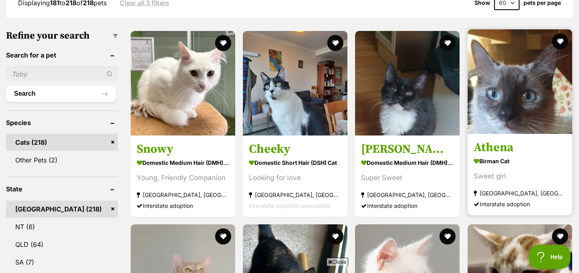
click at [491, 113] on img at bounding box center [519, 81] width 104 height 104
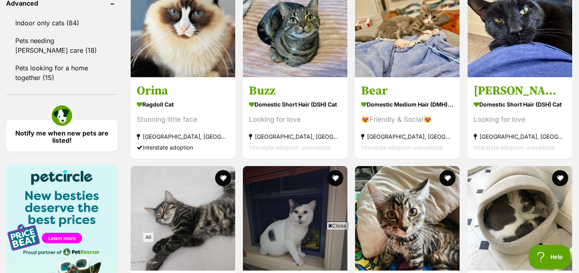
scroll to position [988, 0]
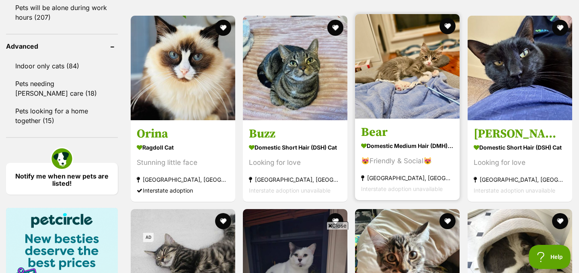
click at [413, 103] on img at bounding box center [407, 66] width 104 height 104
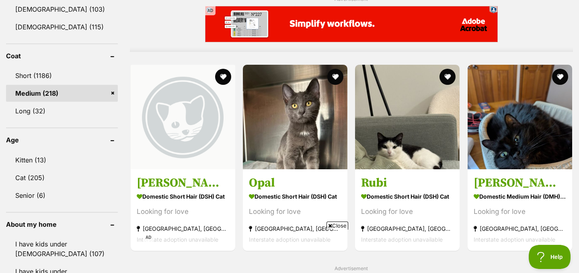
scroll to position [702, 0]
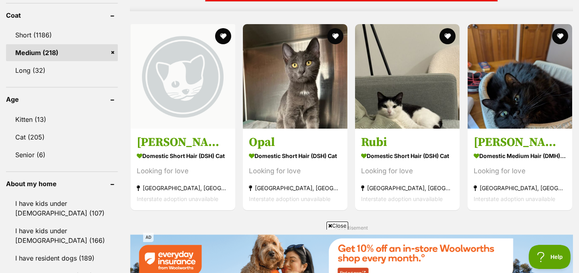
click at [112, 53] on link "Medium (218)" at bounding box center [62, 52] width 112 height 17
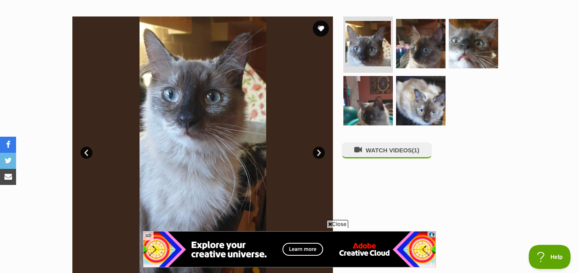
scroll to position [157, 0]
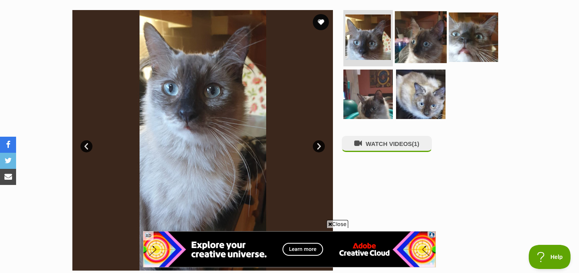
click at [436, 33] on img at bounding box center [421, 37] width 52 height 52
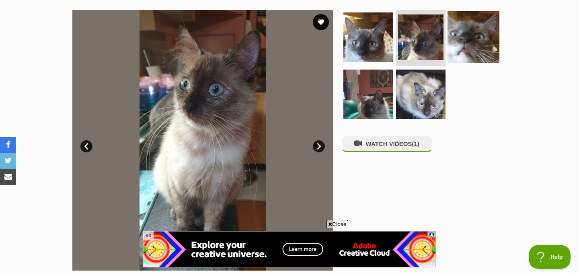
click at [473, 38] on img at bounding box center [473, 37] width 52 height 52
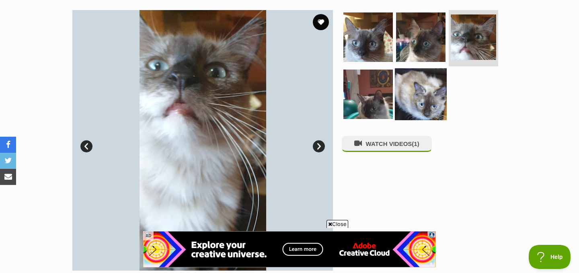
click at [418, 99] on img at bounding box center [421, 94] width 52 height 52
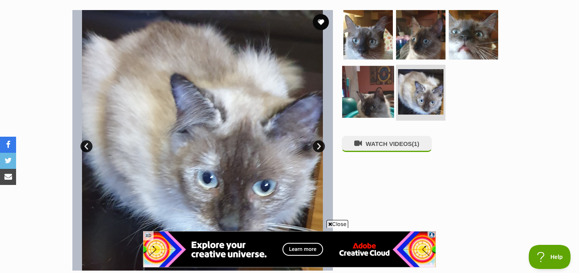
click at [368, 105] on img at bounding box center [368, 92] width 52 height 52
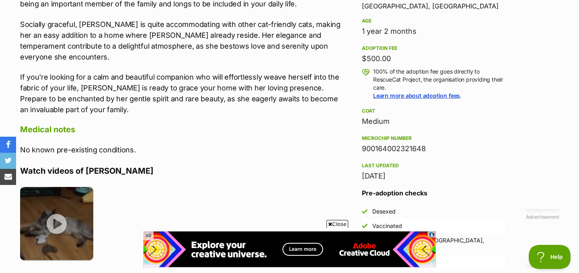
scroll to position [546, 0]
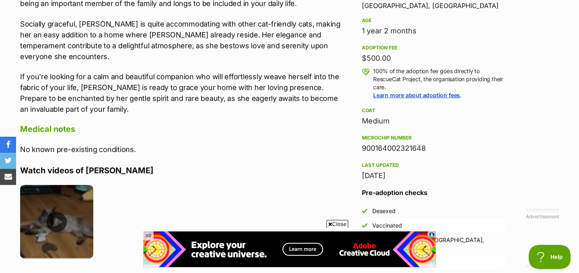
click at [45, 186] on img at bounding box center [56, 221] width 73 height 73
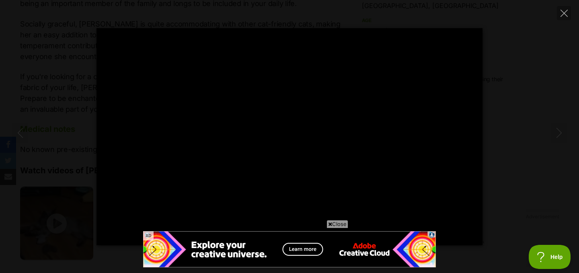
type input "13.72"
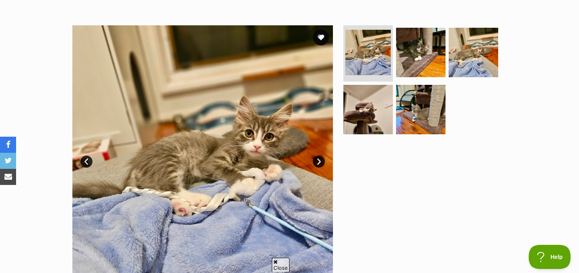
scroll to position [138, 0]
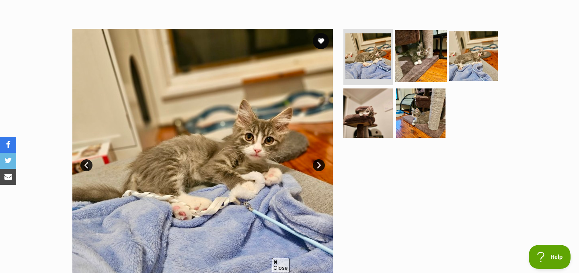
click at [418, 54] on img at bounding box center [421, 56] width 52 height 52
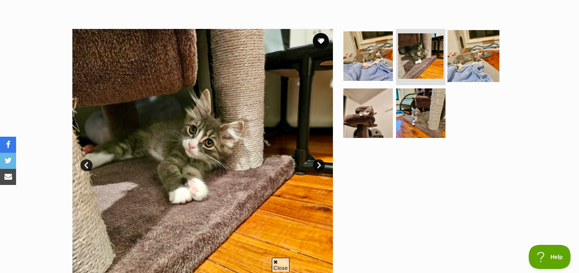
click at [470, 63] on img at bounding box center [473, 56] width 52 height 52
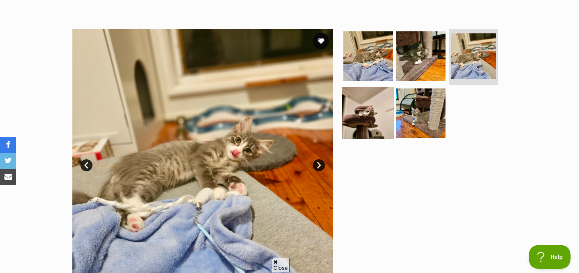
click at [362, 120] on img at bounding box center [368, 113] width 52 height 52
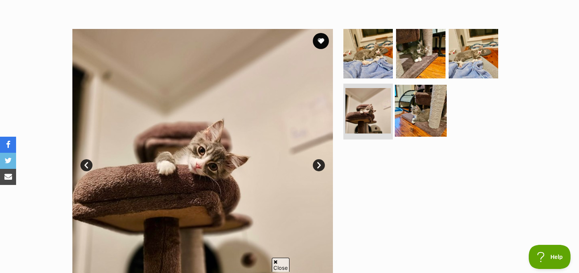
click at [423, 118] on img at bounding box center [421, 110] width 52 height 52
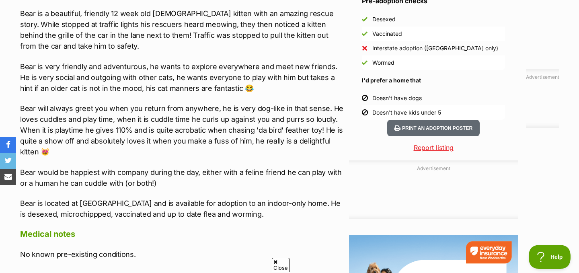
scroll to position [740, 0]
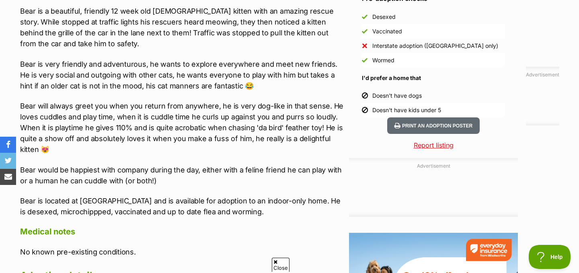
click at [209, 47] on p "Bear is a beautiful, friendly 12 week old male kitten with an amazing rescue st…" at bounding box center [182, 27] width 325 height 43
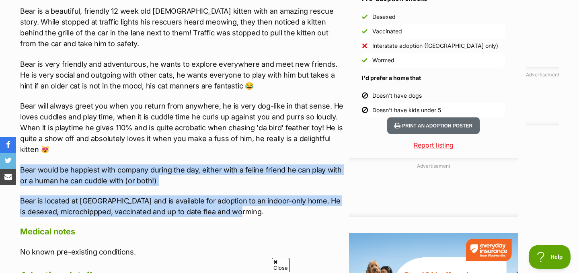
drag, startPoint x: 232, startPoint y: 162, endPoint x: 250, endPoint y: 215, distance: 56.4
click at [250, 215] on div "Bear is a beautiful, friendly 12 week old male kitten with an amazing rescue st…" at bounding box center [182, 111] width 325 height 211
click at [250, 215] on p "Bear is located at Seven Hills and is available for adoption to an indoor-only …" at bounding box center [182, 206] width 325 height 22
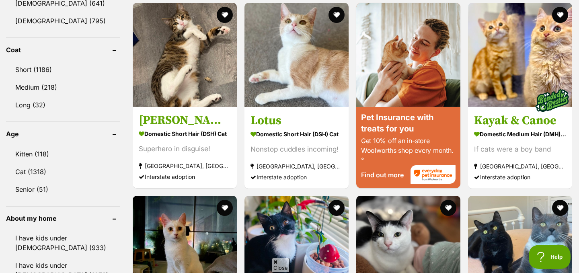
scroll to position [719, 0]
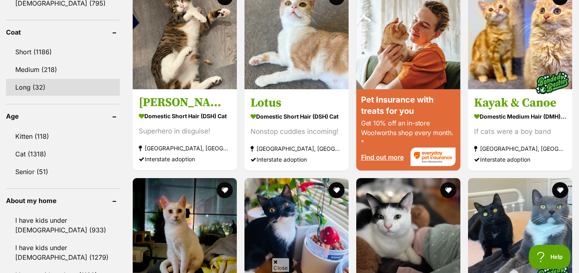
click at [66, 85] on link "Long (32)" at bounding box center [63, 87] width 114 height 17
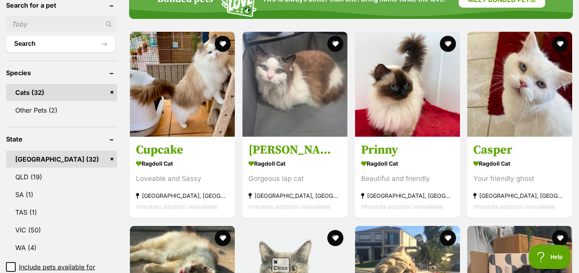
scroll to position [281, 0]
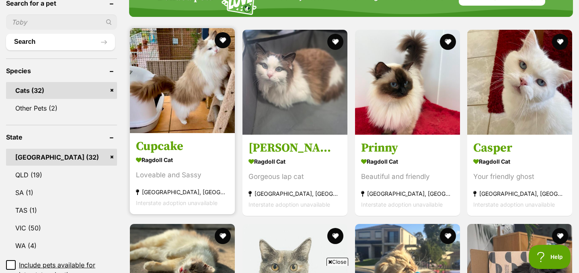
click at [162, 105] on img at bounding box center [182, 80] width 105 height 105
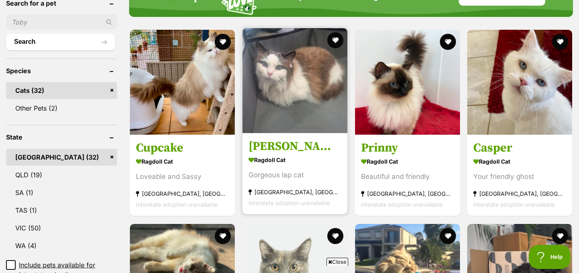
click at [284, 86] on img at bounding box center [294, 80] width 105 height 105
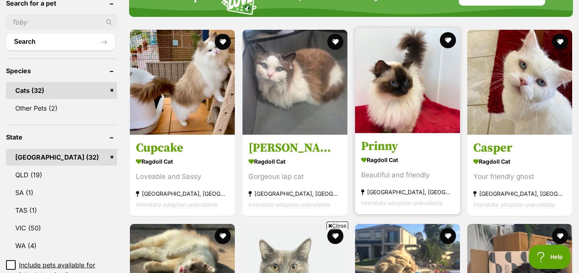
click at [398, 80] on img at bounding box center [407, 80] width 105 height 105
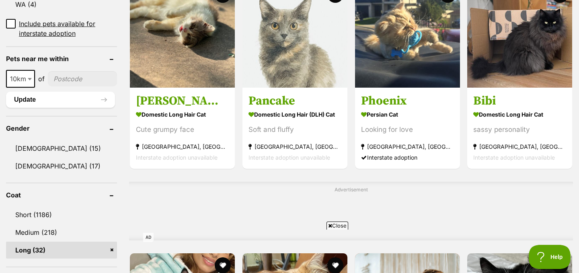
scroll to position [485, 0]
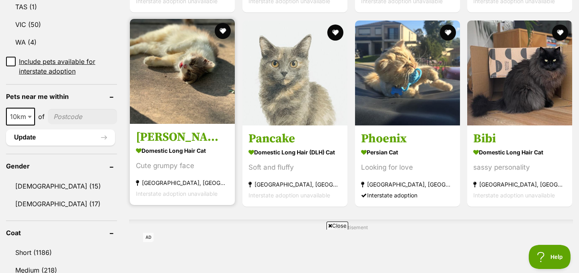
click at [207, 82] on img at bounding box center [182, 71] width 105 height 105
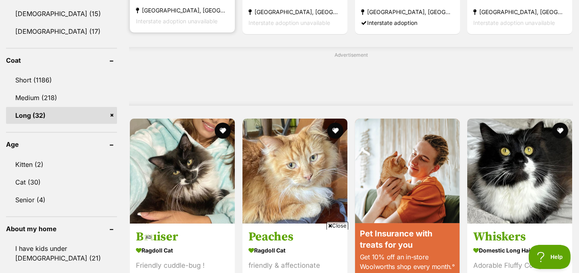
scroll to position [716, 0]
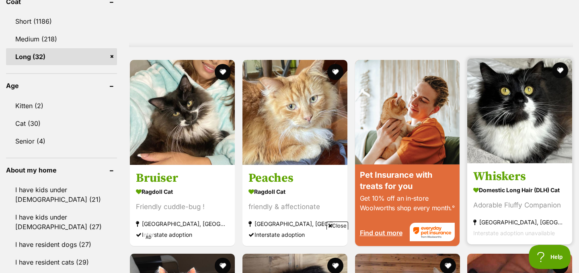
click at [503, 109] on img at bounding box center [519, 110] width 105 height 105
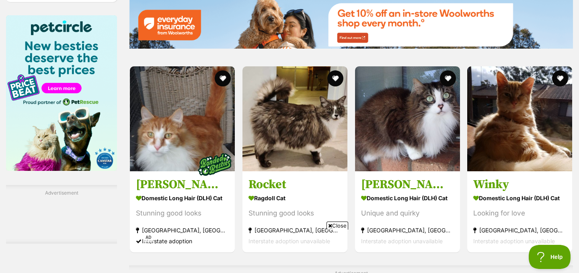
scroll to position [1187, 0]
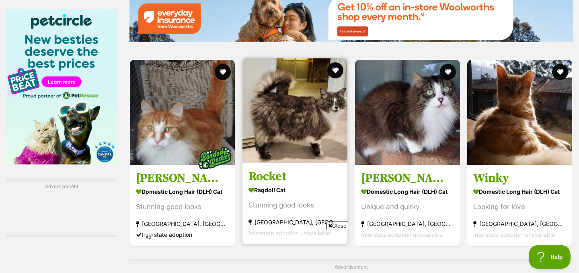
click at [325, 102] on img at bounding box center [294, 110] width 105 height 105
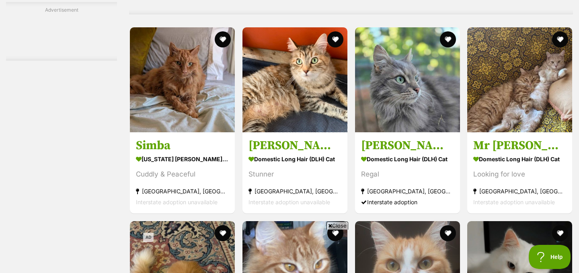
scroll to position [1502, 0]
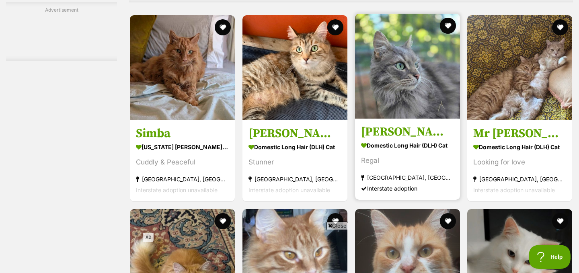
click at [421, 62] on img at bounding box center [407, 66] width 105 height 105
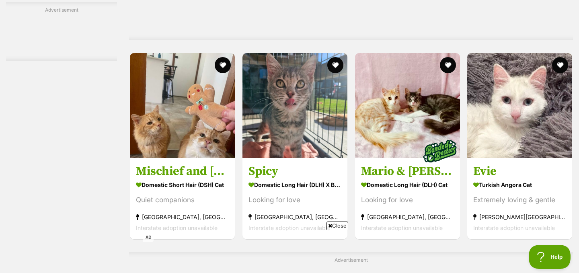
scroll to position [1929, 0]
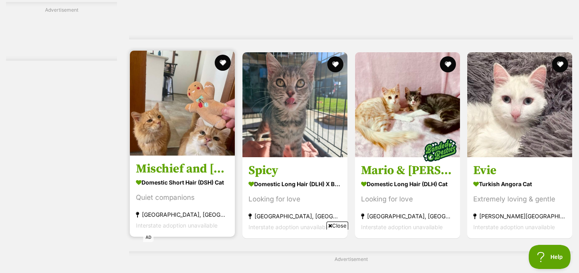
click at [153, 103] on img at bounding box center [182, 103] width 105 height 105
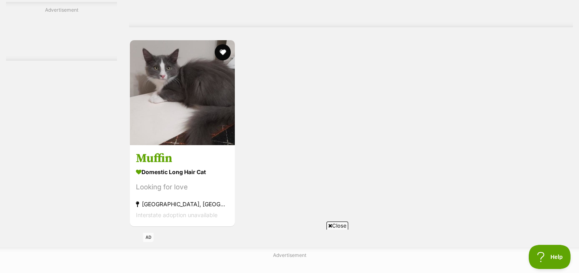
scroll to position [2211, 0]
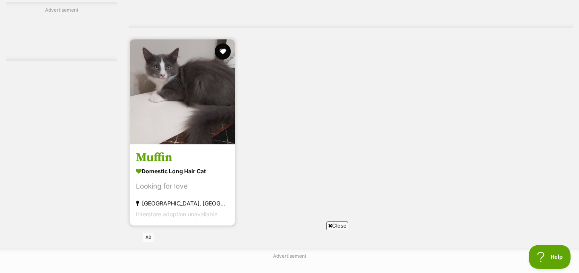
click at [171, 92] on img at bounding box center [182, 91] width 105 height 105
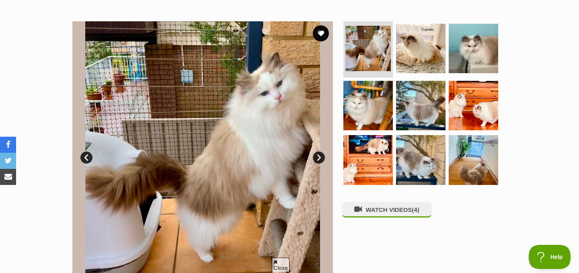
scroll to position [156, 0]
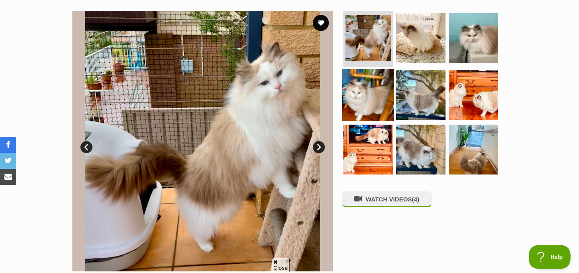
click at [368, 90] on img at bounding box center [368, 95] width 52 height 52
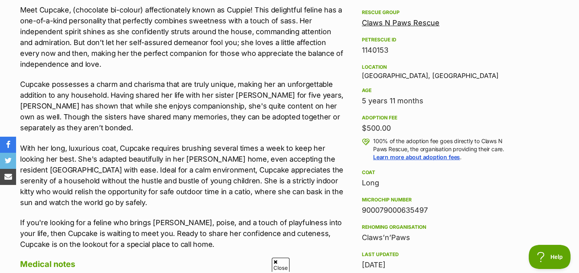
scroll to position [474, 0]
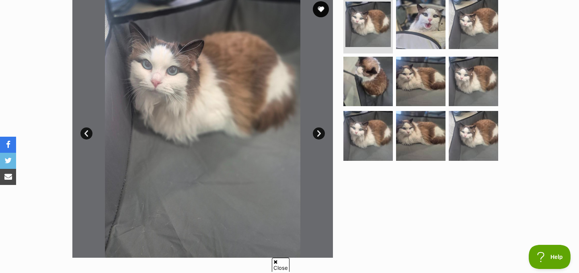
scroll to position [190, 0]
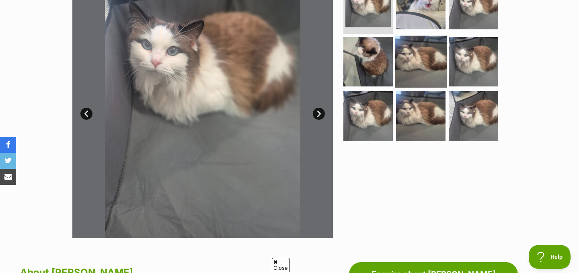
click at [404, 62] on img at bounding box center [421, 61] width 52 height 52
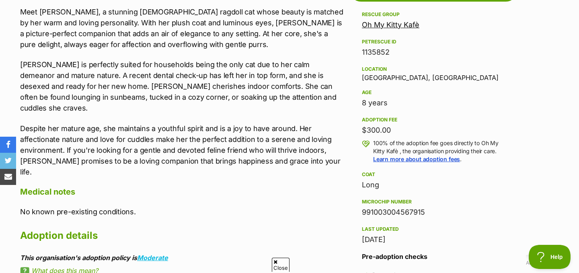
scroll to position [474, 0]
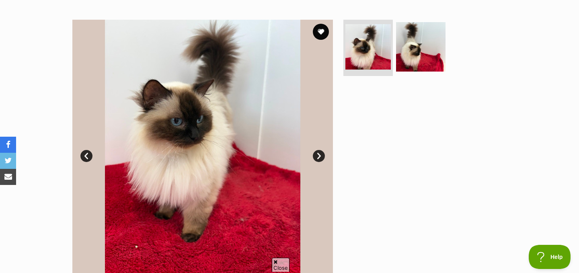
scroll to position [157, 0]
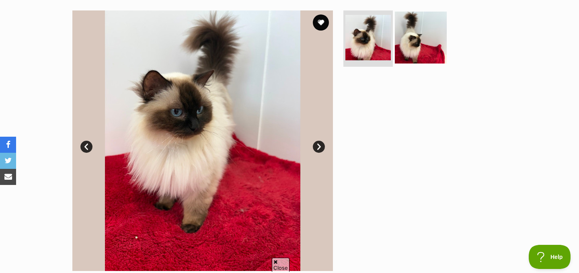
click at [416, 37] on img at bounding box center [421, 38] width 52 height 52
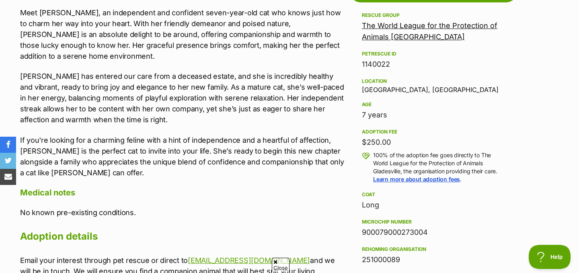
scroll to position [474, 0]
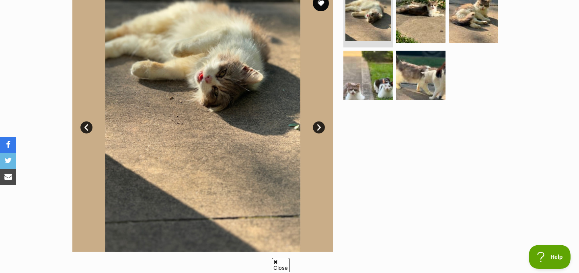
scroll to position [176, 0]
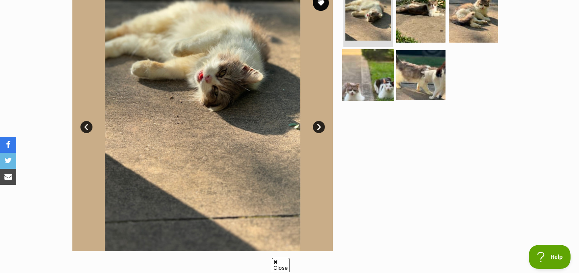
click at [371, 77] on img at bounding box center [368, 75] width 52 height 52
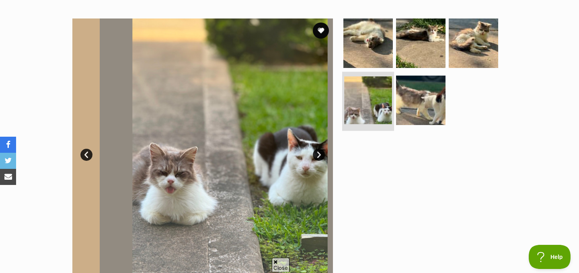
scroll to position [148, 0]
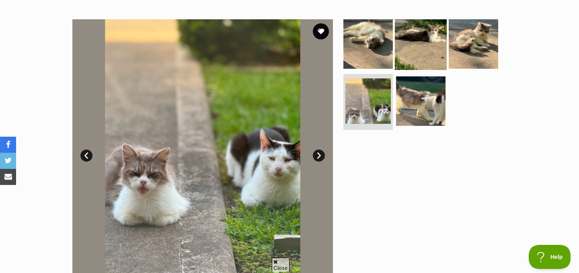
click at [416, 49] on img at bounding box center [421, 44] width 52 height 52
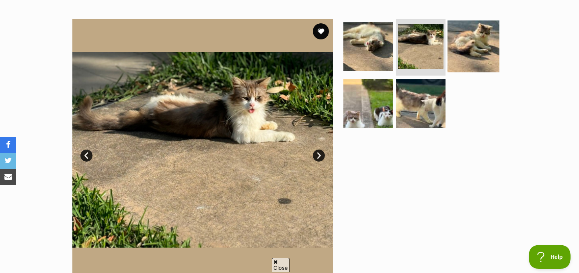
click at [481, 48] on img at bounding box center [473, 46] width 52 height 52
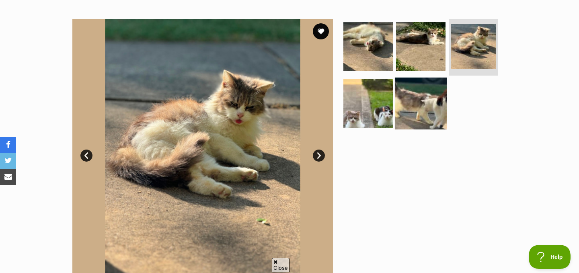
click at [404, 104] on img at bounding box center [421, 103] width 52 height 52
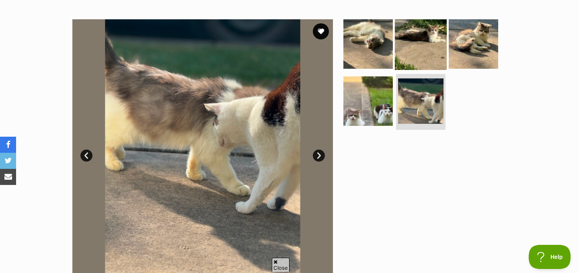
click at [410, 43] on img at bounding box center [421, 44] width 52 height 52
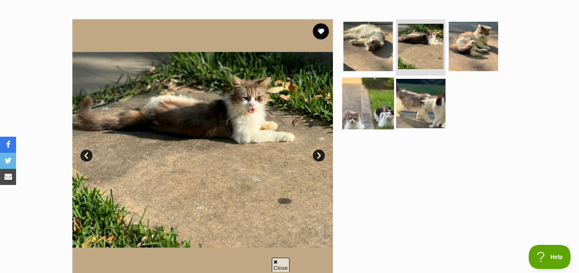
click at [366, 108] on img at bounding box center [368, 103] width 52 height 52
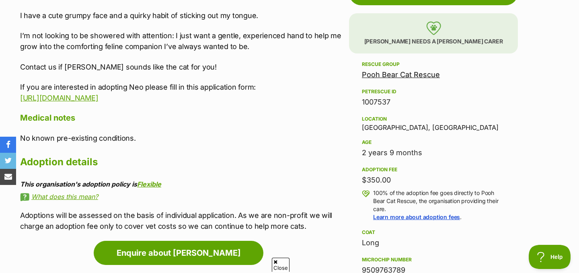
scroll to position [471, 0]
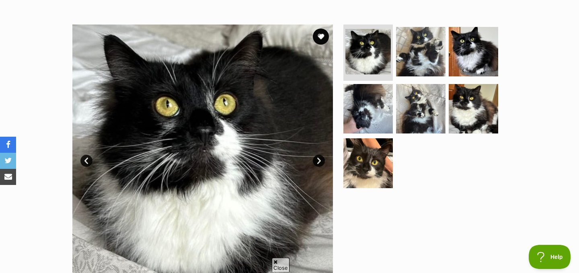
scroll to position [142, 0]
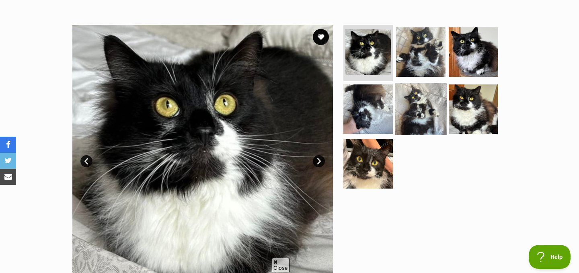
click at [414, 120] on img at bounding box center [421, 109] width 52 height 52
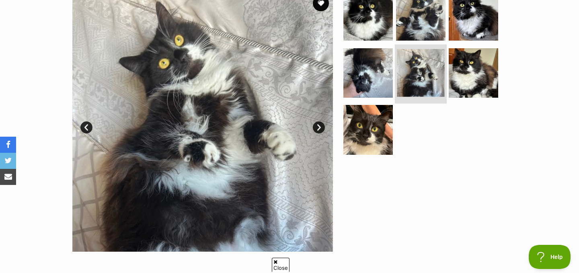
scroll to position [201, 0]
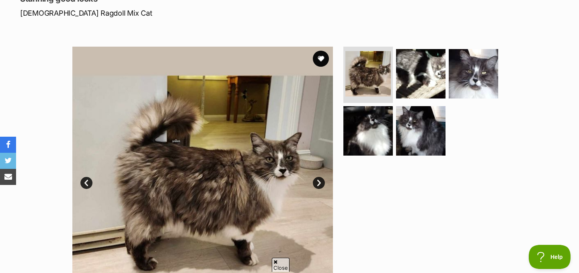
scroll to position [133, 0]
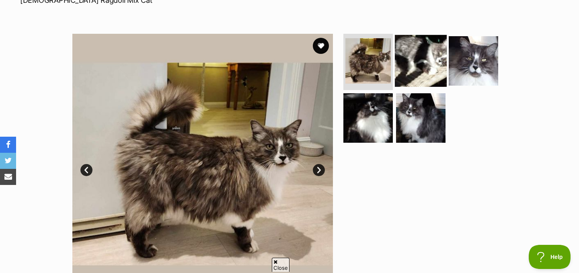
click at [428, 56] on img at bounding box center [421, 61] width 52 height 52
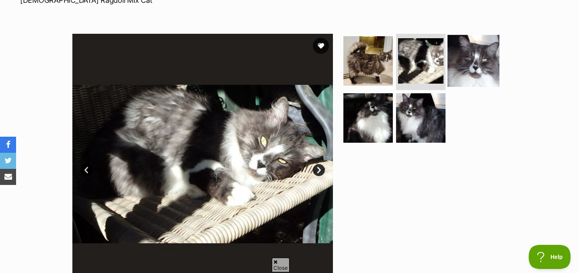
click at [476, 61] on img at bounding box center [473, 61] width 52 height 52
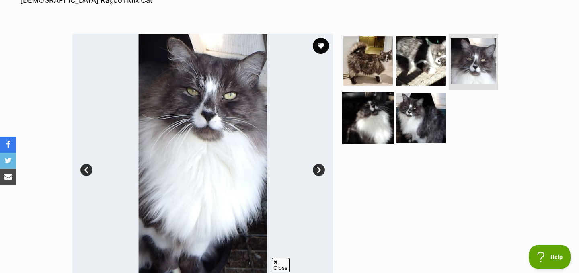
click at [375, 119] on img at bounding box center [368, 118] width 52 height 52
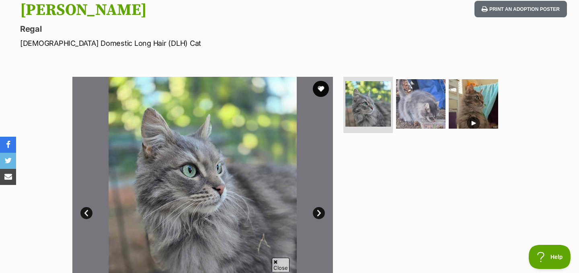
scroll to position [149, 0]
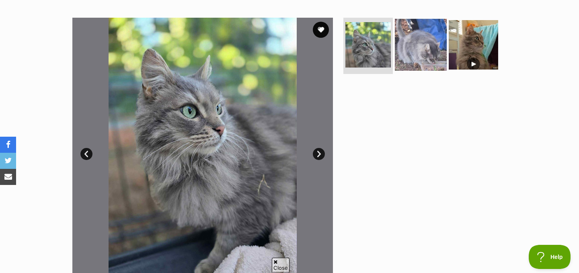
click at [419, 61] on img at bounding box center [421, 45] width 52 height 52
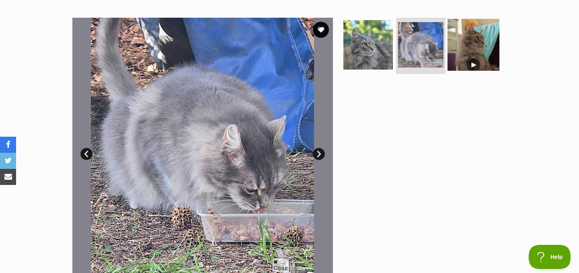
click at [475, 53] on img at bounding box center [473, 45] width 52 height 52
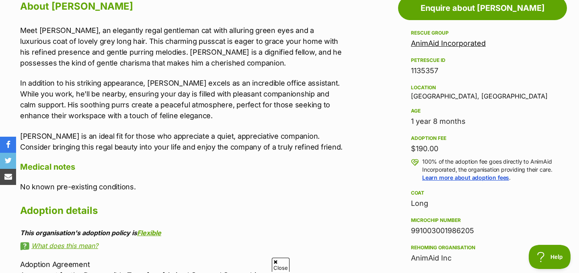
scroll to position [484, 0]
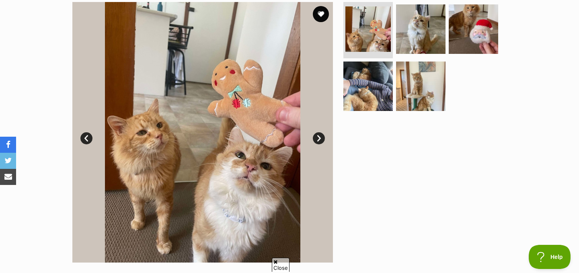
scroll to position [166, 0]
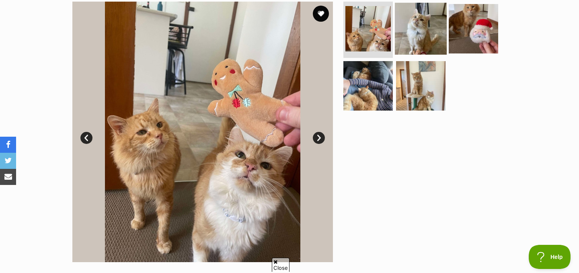
click at [405, 31] on img at bounding box center [421, 29] width 52 height 52
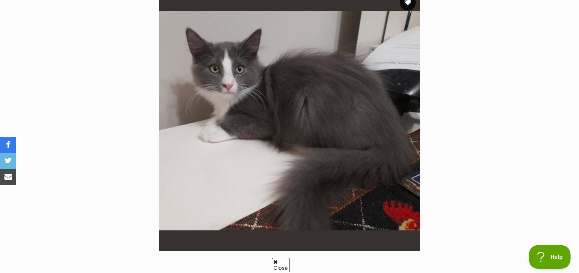
scroll to position [177, 0]
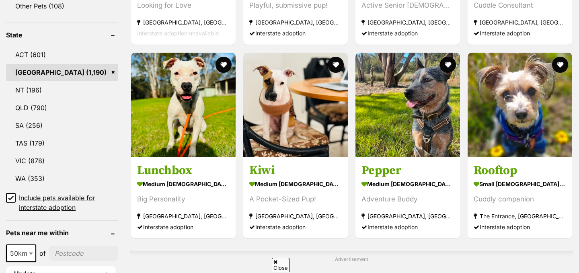
scroll to position [408, 0]
